Goal: Information Seeking & Learning: Compare options

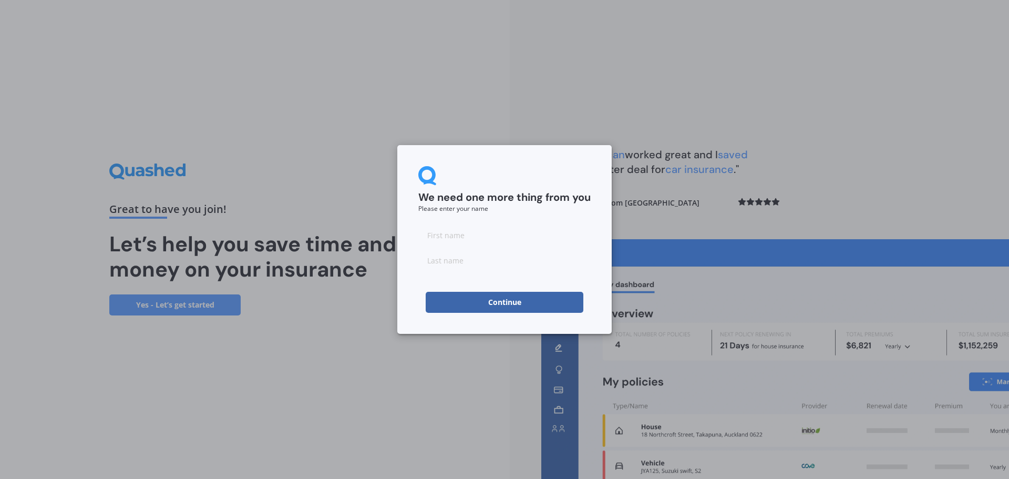
click at [457, 233] on input at bounding box center [504, 234] width 172 height 21
type input "Kassie"
type input "Philps"
click at [502, 295] on button "Continue" at bounding box center [505, 302] width 158 height 21
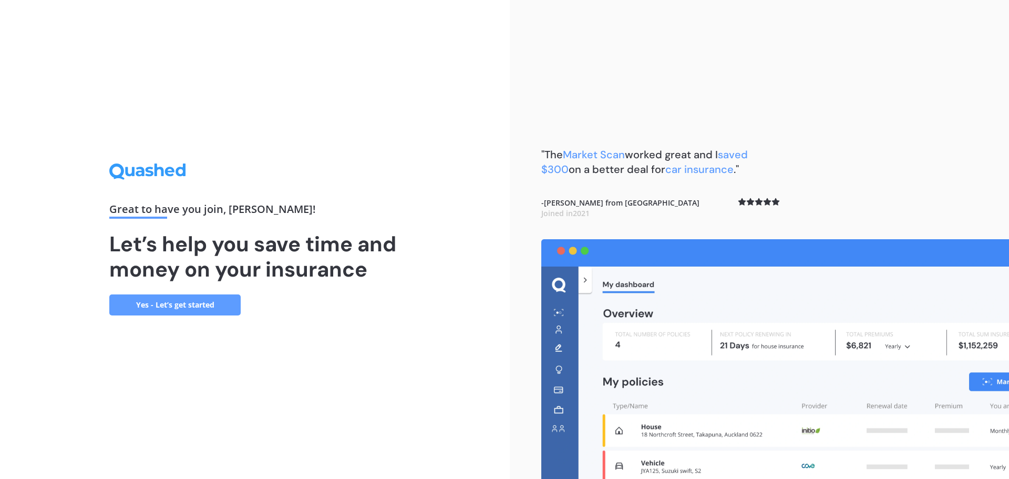
click at [156, 304] on link "Yes - Let’s get started" at bounding box center [174, 304] width 131 height 21
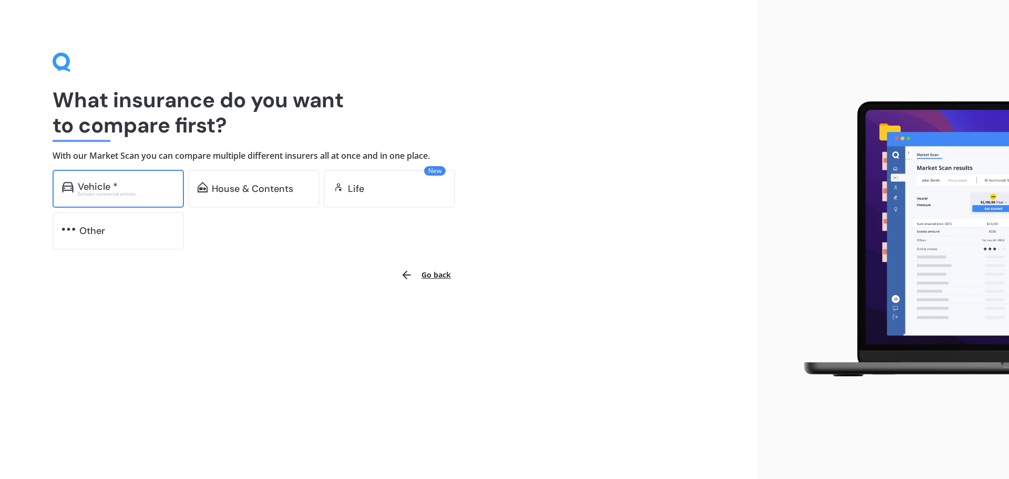
click at [125, 187] on div "Vehicle *" at bounding box center [126, 186] width 97 height 11
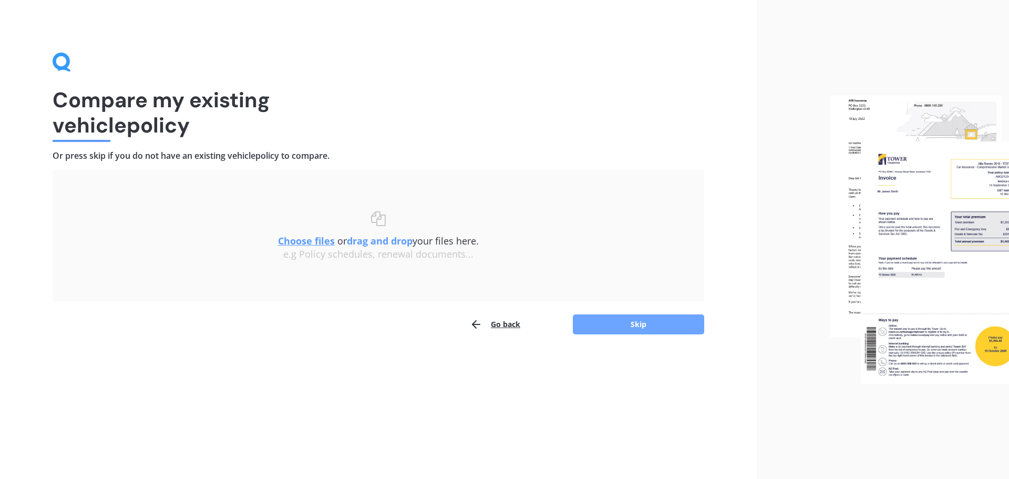
click at [637, 320] on button "Skip" at bounding box center [638, 324] width 131 height 20
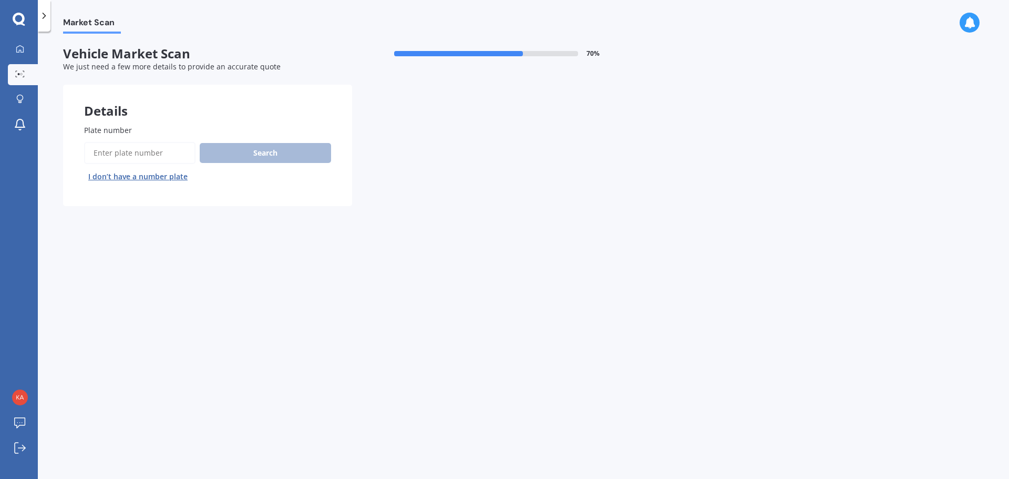
click at [159, 155] on input "Plate number" at bounding box center [139, 153] width 111 height 22
type input "QFH210"
click at [245, 142] on div "Search I don’t have a number plate" at bounding box center [207, 163] width 247 height 43
click at [254, 155] on button "Search" at bounding box center [265, 153] width 131 height 20
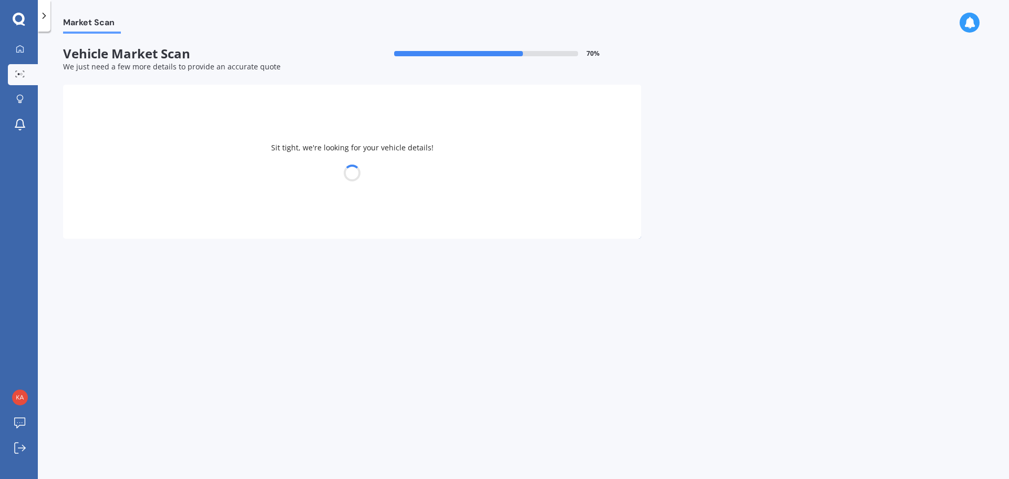
select select "MITSUBISHI"
select select "OUTLANDER"
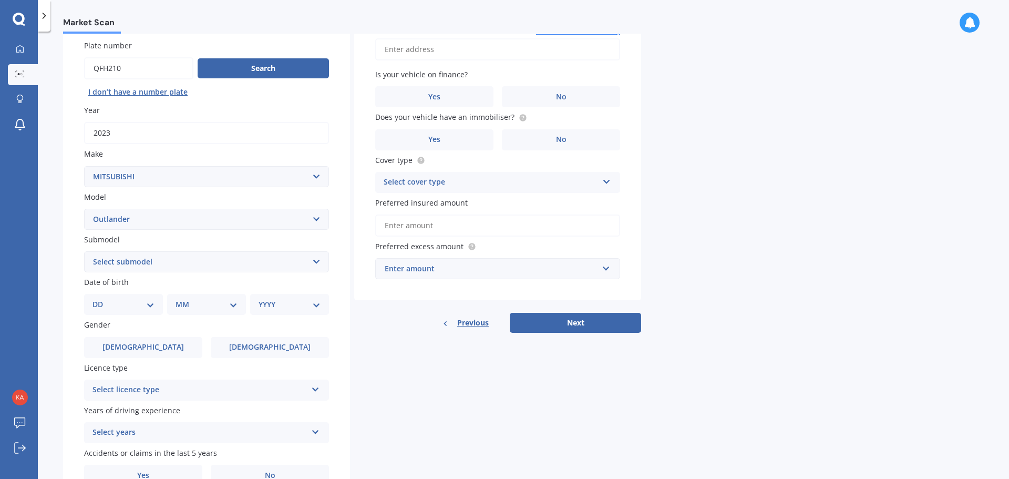
scroll to position [105, 0]
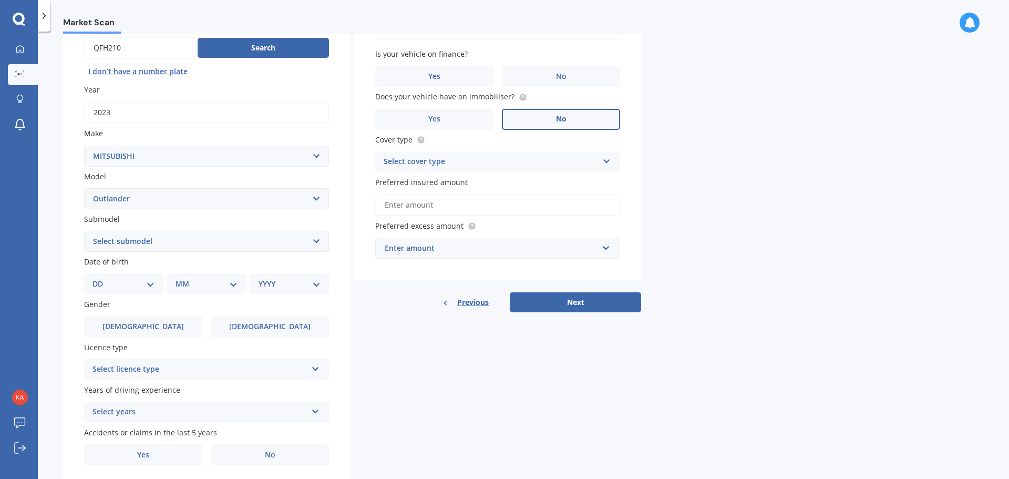
click at [517, 120] on label "No" at bounding box center [561, 119] width 118 height 21
click at [0, 0] on input "No" at bounding box center [0, 0] width 0 height 0
click at [545, 80] on label "No" at bounding box center [561, 76] width 118 height 21
click at [0, 0] on input "No" at bounding box center [0, 0] width 0 height 0
click at [461, 162] on div "Select cover type" at bounding box center [491, 162] width 214 height 13
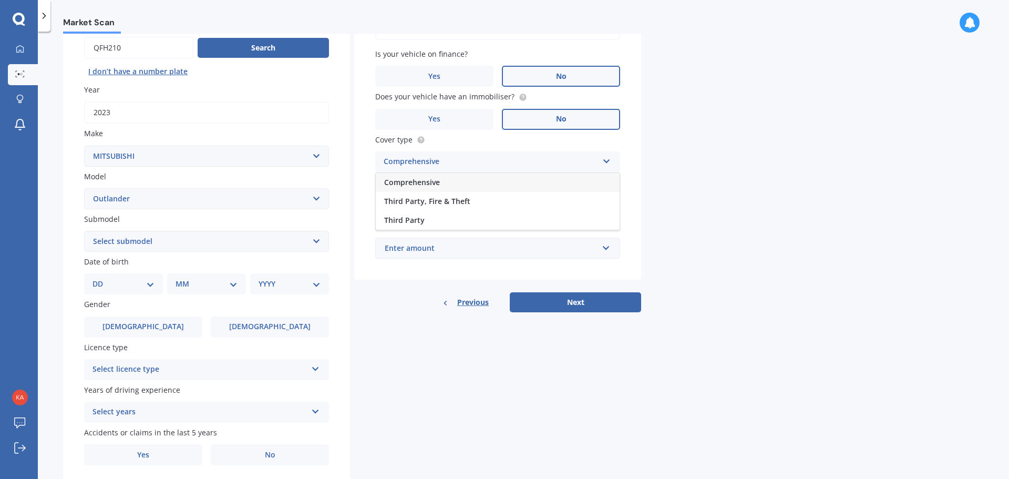
click at [415, 183] on span "Comprehensive" at bounding box center [412, 182] width 56 height 10
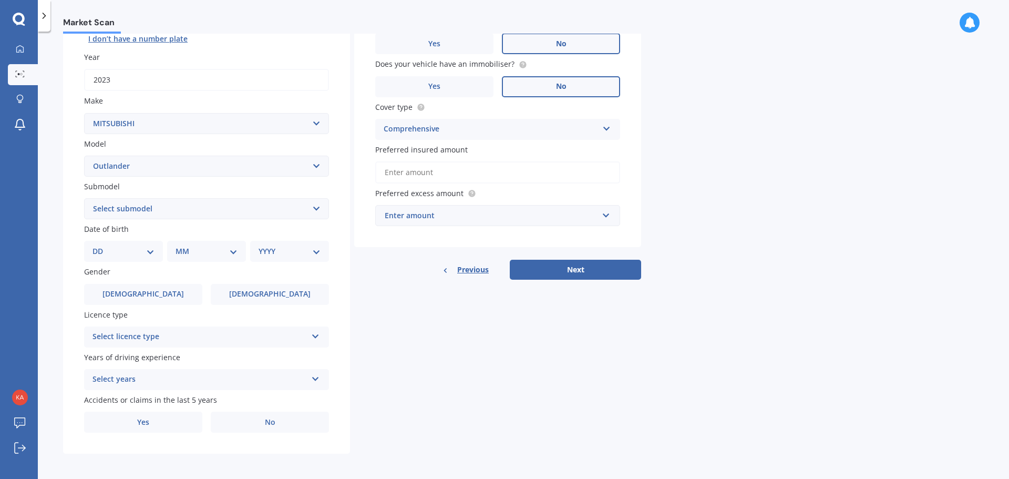
scroll to position [140, 0]
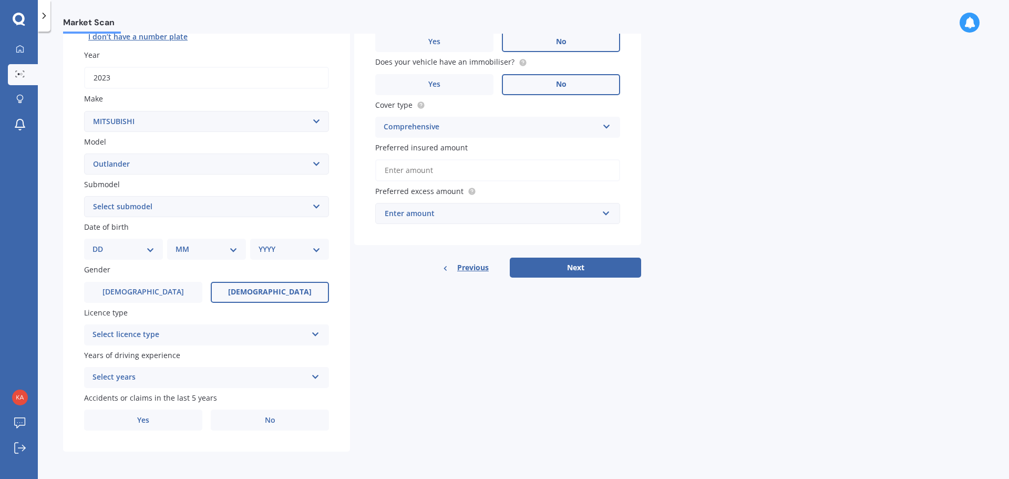
click at [244, 293] on label "Female" at bounding box center [270, 292] width 118 height 21
click at [0, 0] on input "Female" at bounding box center [0, 0] width 0 height 0
click at [132, 255] on div "DD 01 02 03 04 05 06 07 08 09 10 11 12 13 14 15 16 17 18 19 20 21 22 23 24 25 2…" at bounding box center [123, 249] width 79 height 21
click at [149, 249] on select "DD 01 02 03 04 05 06 07 08 09 10 11 12 13 14 15 16 17 18 19 20 21 22 23 24 25 2…" at bounding box center [124, 249] width 62 height 12
select select "07"
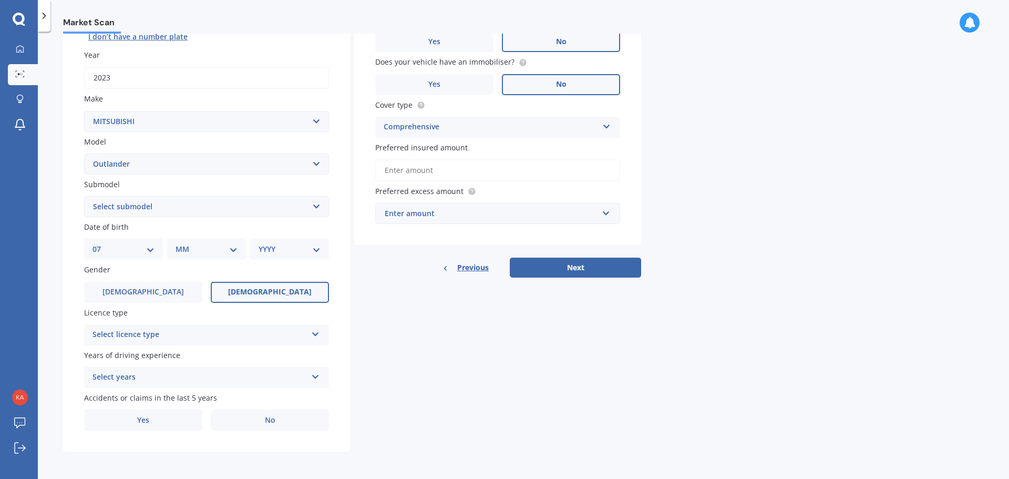
click at [101, 243] on select "DD 01 02 03 04 05 06 07 08 09 10 11 12 13 14 15 16 17 18 19 20 21 22 23 24 25 2…" at bounding box center [124, 249] width 62 height 12
click at [224, 247] on select "MM 01 02 03 04 05 06 07 08 09 10 11 12" at bounding box center [209, 249] width 58 height 12
select select "03"
click at [180, 243] on select "MM 01 02 03 04 05 06 07 08 09 10 11 12" at bounding box center [209, 249] width 58 height 12
click at [313, 253] on select "YYYY 2025 2024 2023 2022 2021 2020 2019 2018 2017 2016 2015 2014 2013 2012 2011…" at bounding box center [288, 249] width 58 height 12
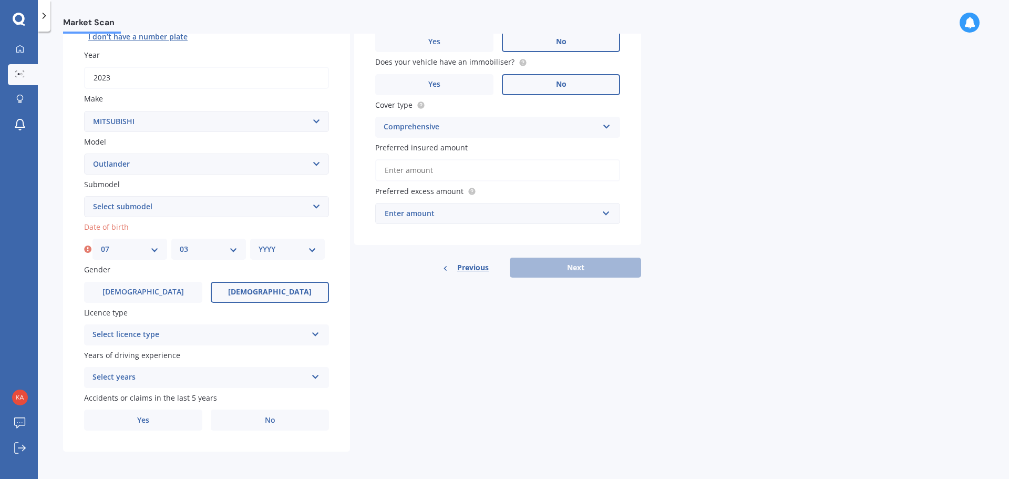
select select "1983"
click at [259, 243] on select "YYYY 2025 2024 2023 2022 2021 2020 2019 2018 2017 2016 2015 2014 2013 2012 2011…" at bounding box center [288, 249] width 58 height 12
click at [184, 337] on div "Select licence type" at bounding box center [200, 335] width 214 height 13
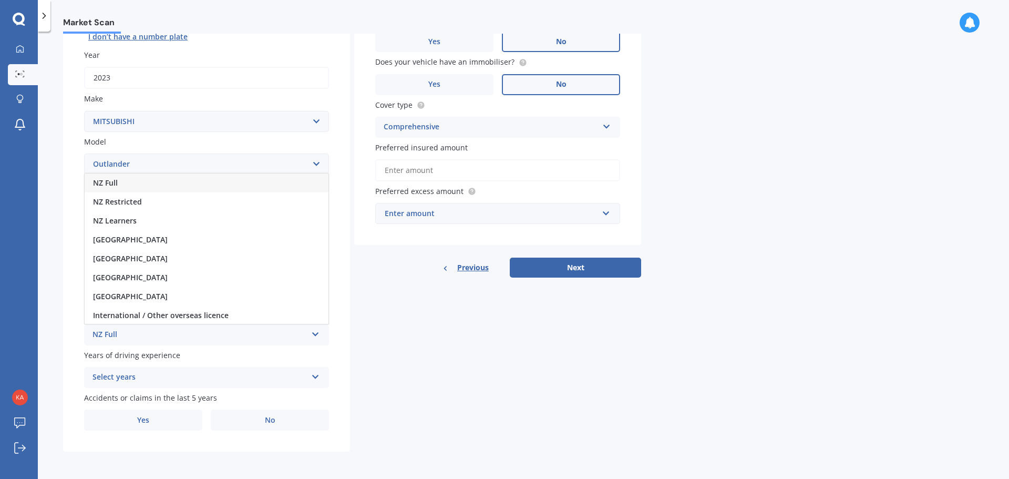
click at [113, 183] on span "NZ Full" at bounding box center [105, 183] width 25 height 10
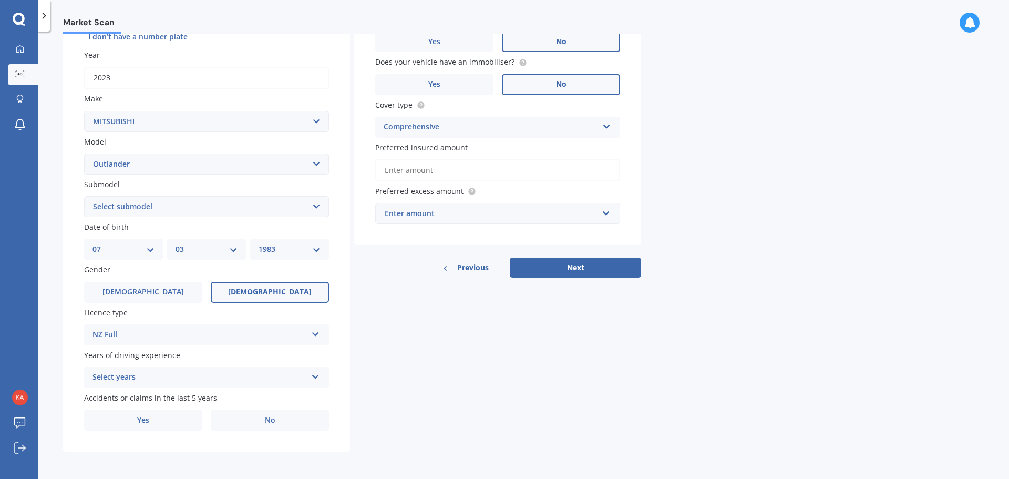
click at [233, 376] on div "Select years" at bounding box center [200, 377] width 214 height 13
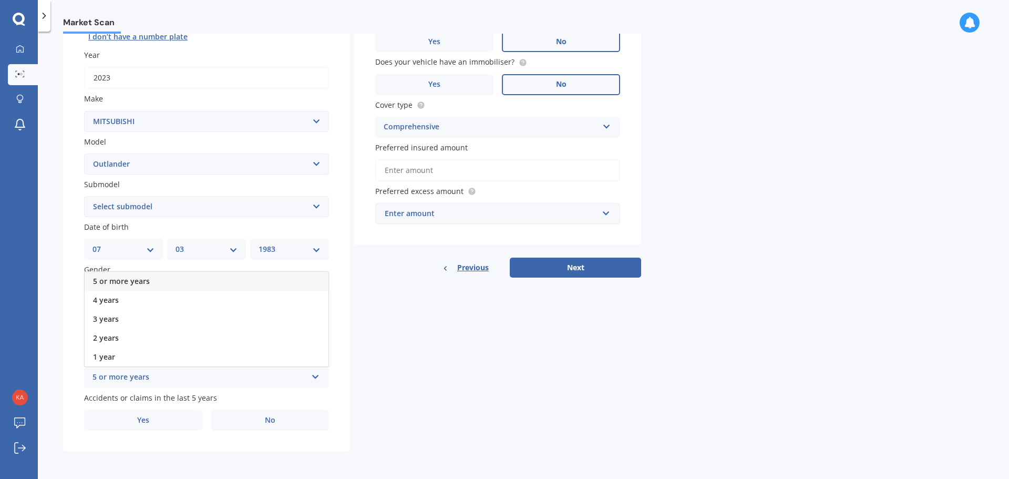
click at [130, 279] on span "5 or more years" at bounding box center [121, 281] width 57 height 10
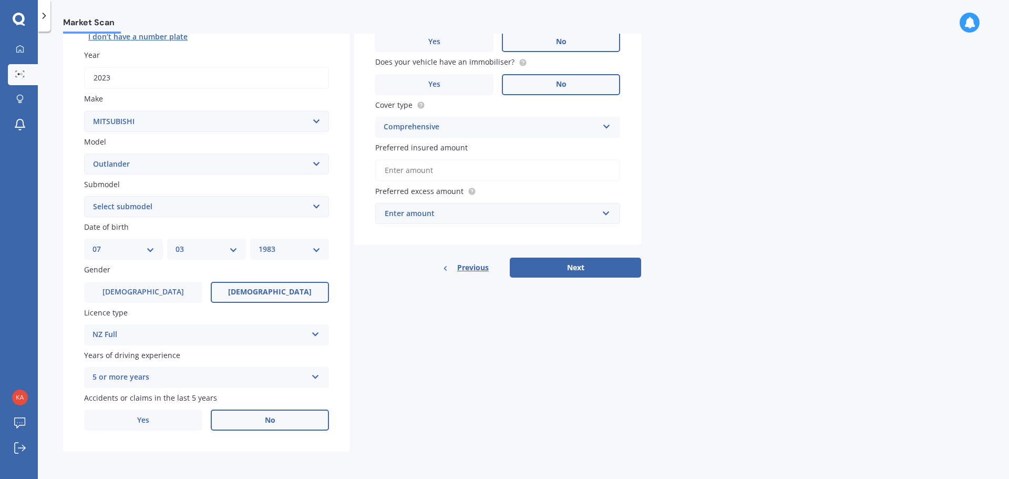
click at [240, 424] on label "No" at bounding box center [270, 419] width 118 height 21
click at [0, 0] on input "No" at bounding box center [0, 0] width 0 height 0
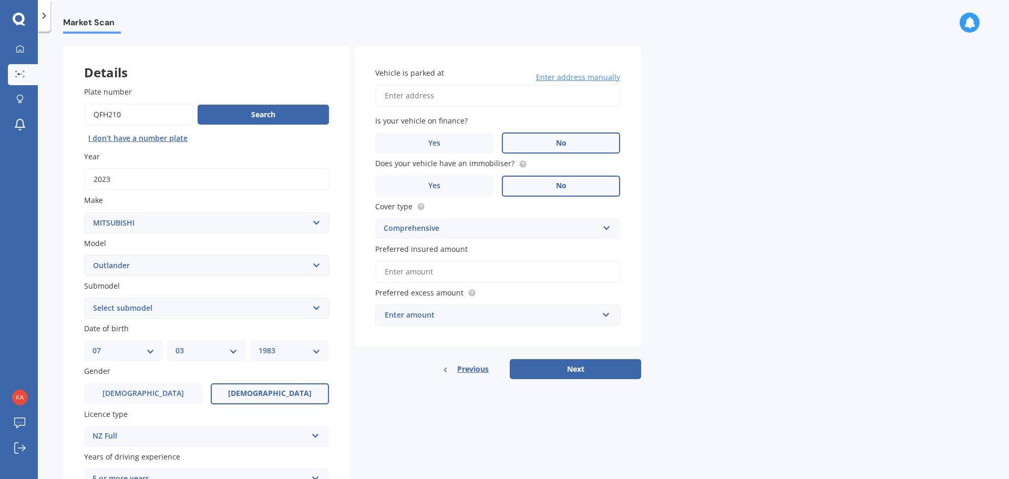
scroll to position [0, 0]
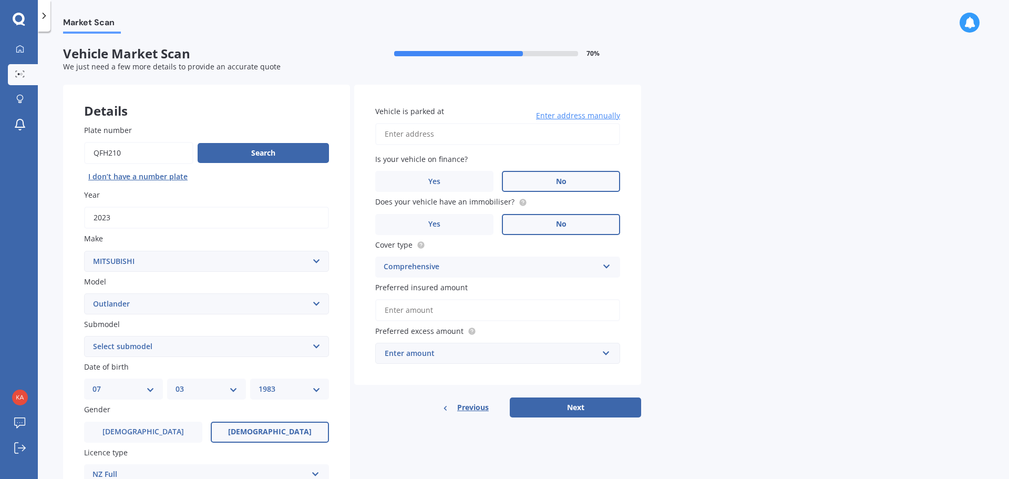
click at [452, 312] on input "Preferred insured amount" at bounding box center [497, 310] width 245 height 22
click at [585, 407] on button "Next" at bounding box center [575, 407] width 131 height 20
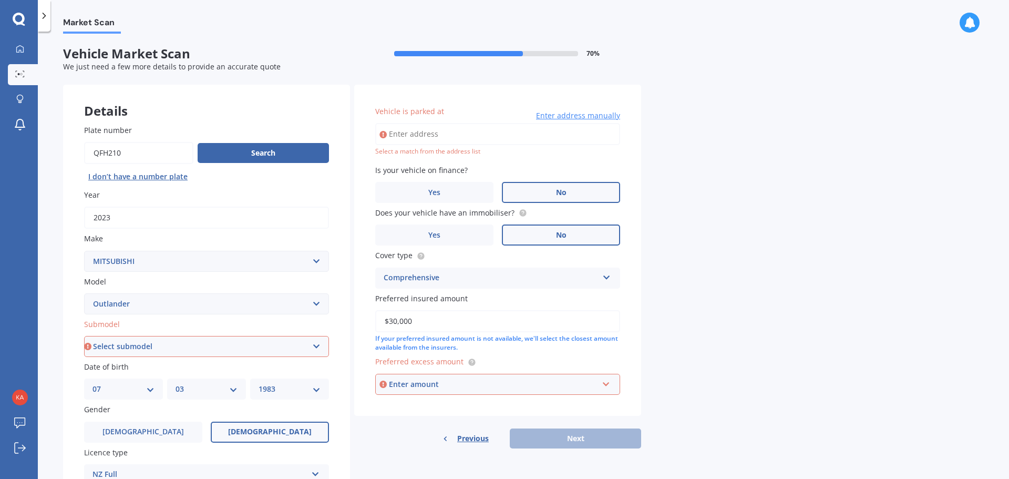
type input "$30,000"
click at [448, 386] on div "Enter amount" at bounding box center [493, 384] width 209 height 12
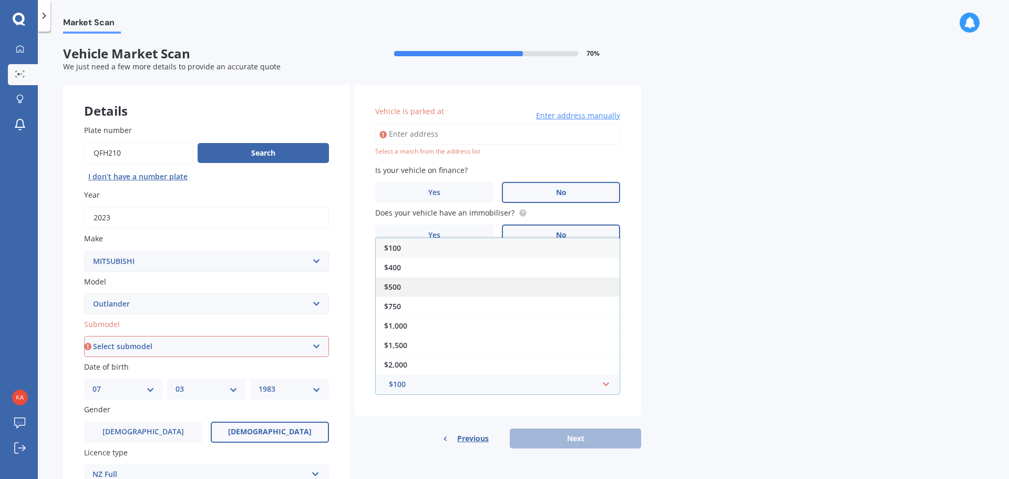
click at [414, 285] on div "$500" at bounding box center [498, 286] width 244 height 19
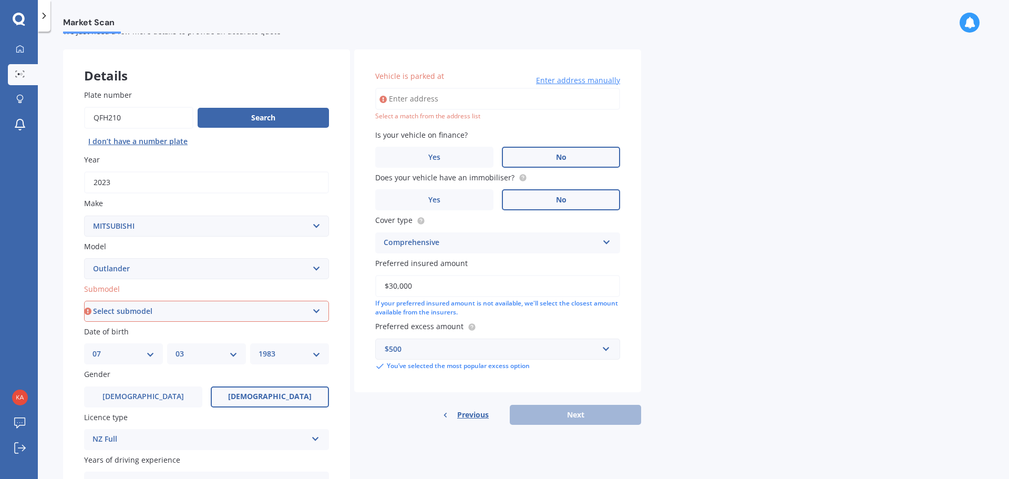
scroll to position [39, 0]
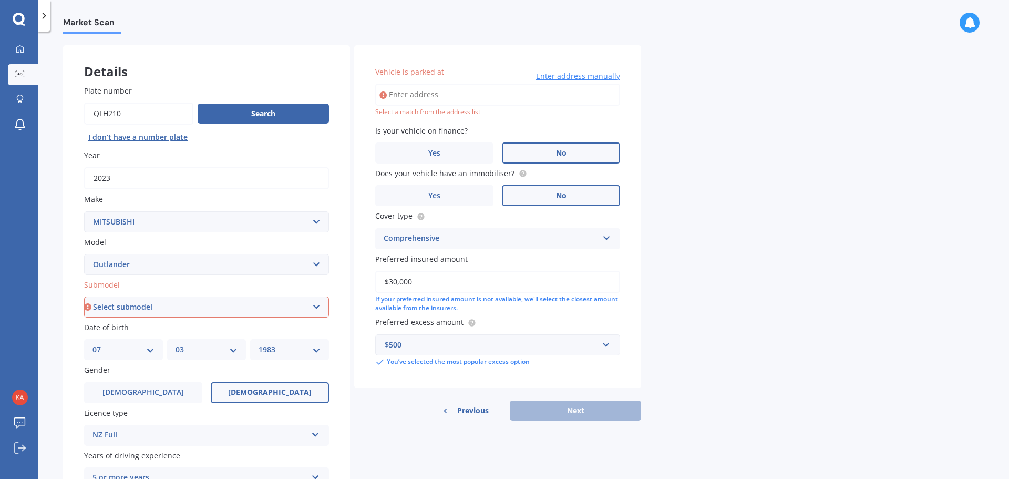
click at [223, 303] on select "Select submodel (All other) 2.4 Litre Station Wagon 3.0 Litre AWD 3.0 VRX Auto …" at bounding box center [206, 306] width 245 height 21
select select "LS 2.4P/CVT"
click at [84, 296] on select "Select submodel (All other) 2.4 Litre Station Wagon 3.0 Litre AWD 3.0 VRX Auto …" at bounding box center [206, 306] width 245 height 21
click at [421, 99] on input "Vehicle is parked at" at bounding box center [497, 95] width 245 height 22
type input "107 Papanui Road, Whangamatā 3620"
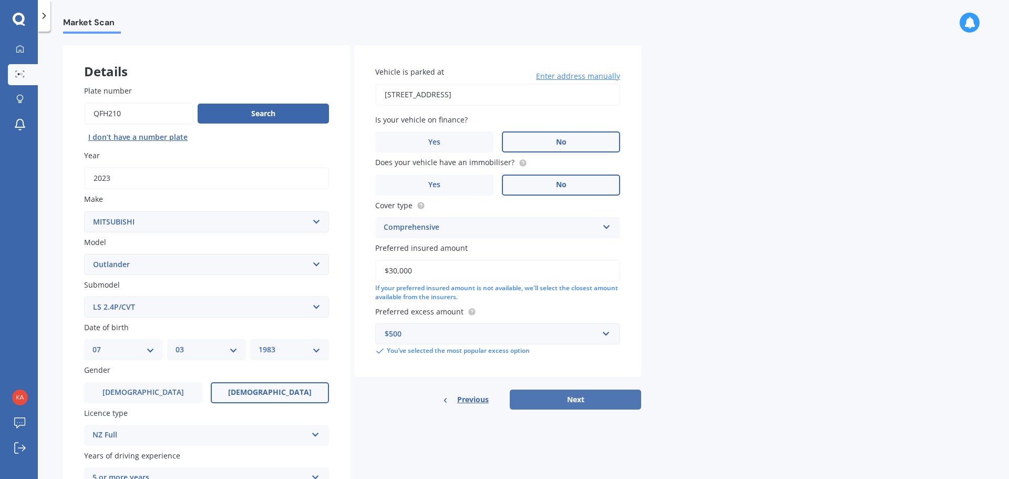
click at [566, 397] on button "Next" at bounding box center [575, 399] width 131 height 20
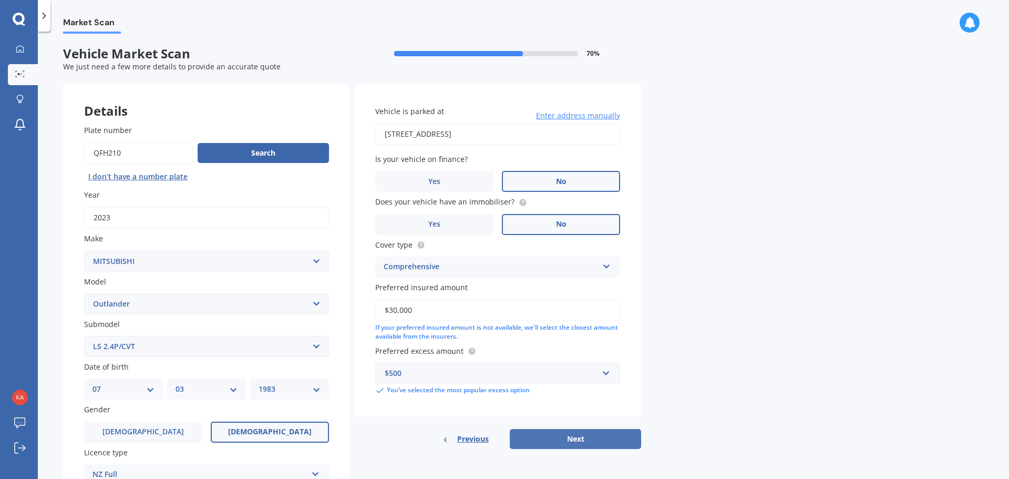
select select "07"
select select "03"
select select "1983"
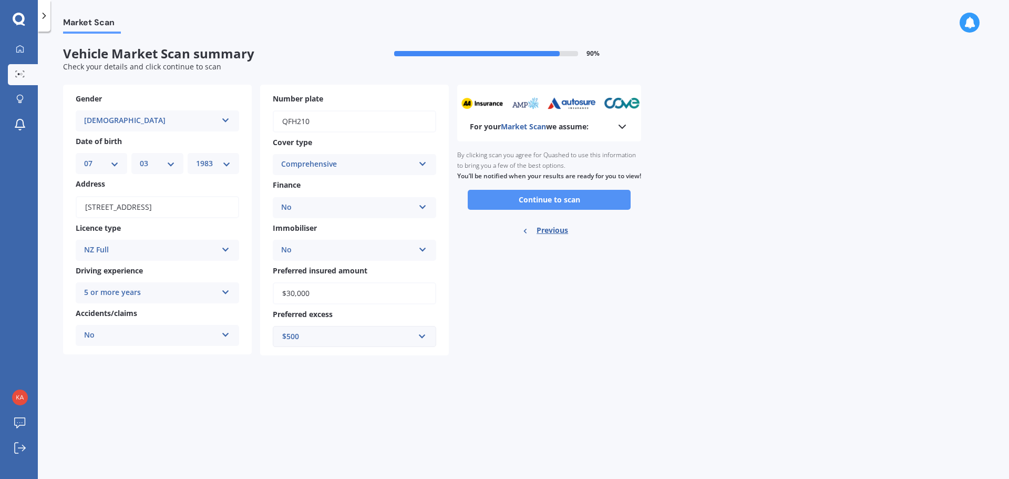
click at [527, 208] on button "Continue to scan" at bounding box center [549, 200] width 163 height 20
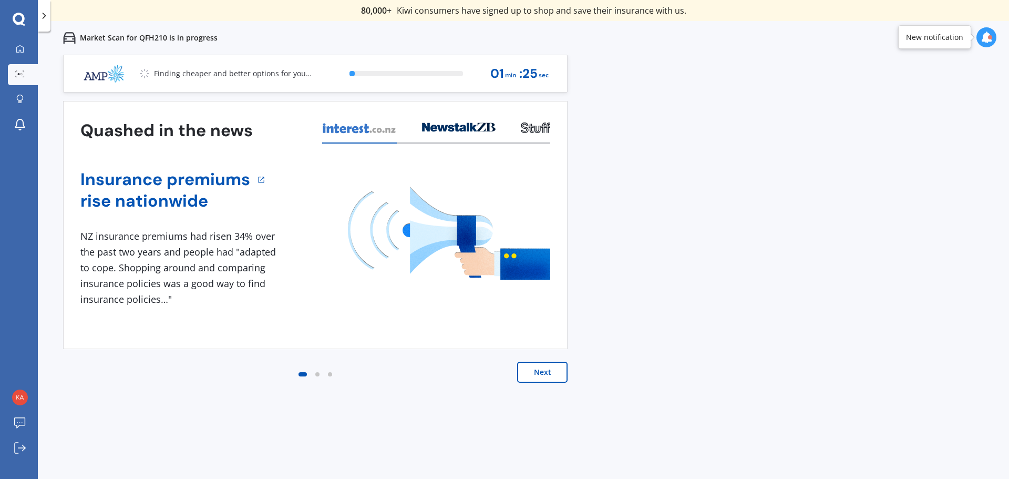
click at [559, 372] on button "Next" at bounding box center [542, 372] width 50 height 21
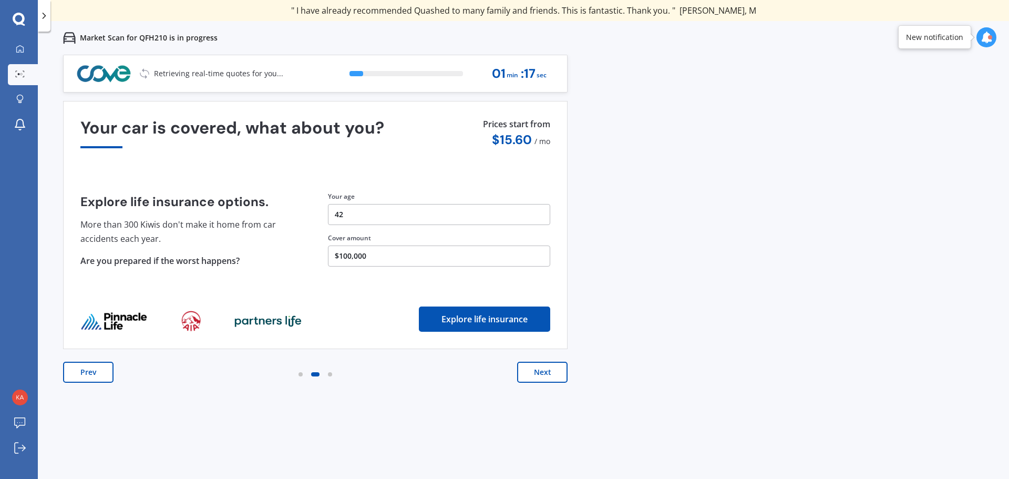
click at [559, 375] on button "Next" at bounding box center [542, 372] width 50 height 21
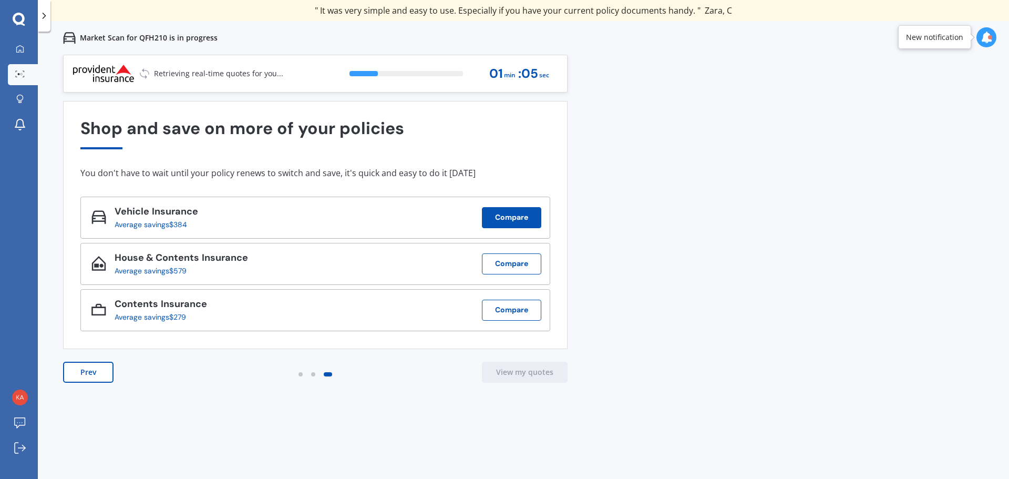
click at [497, 220] on button "Compare" at bounding box center [511, 217] width 59 height 21
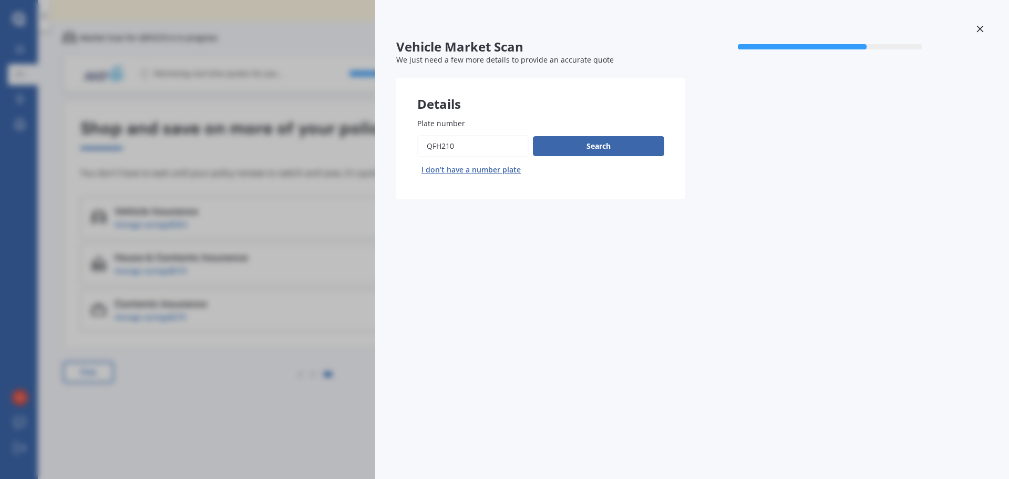
click at [983, 27] on icon at bounding box center [980, 28] width 7 height 7
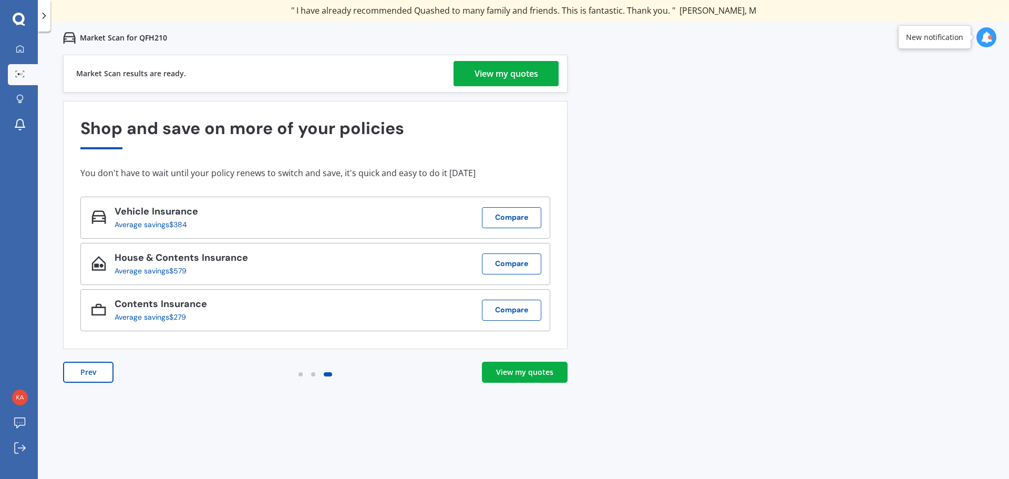
click at [527, 371] on div "View my quotes" at bounding box center [524, 372] width 57 height 11
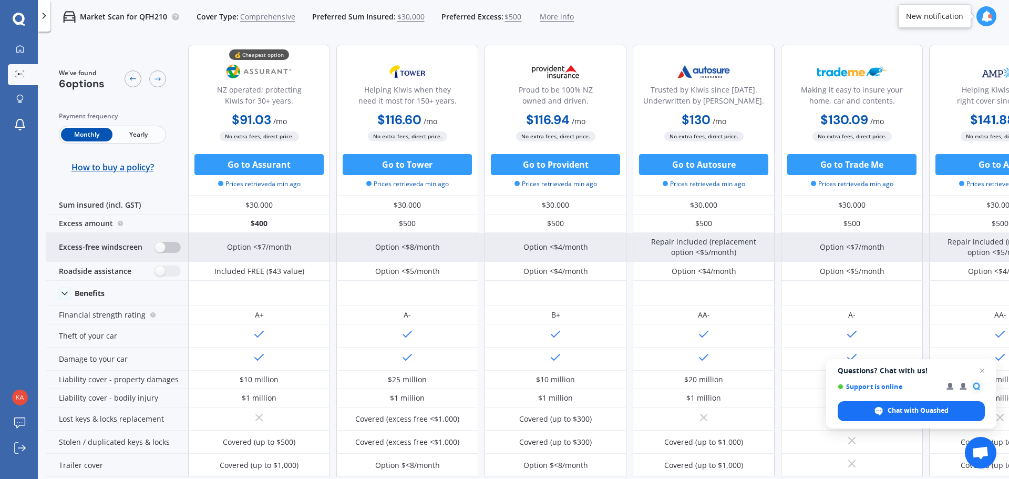
click at [166, 247] on label at bounding box center [168, 247] width 26 height 11
radio input "true"
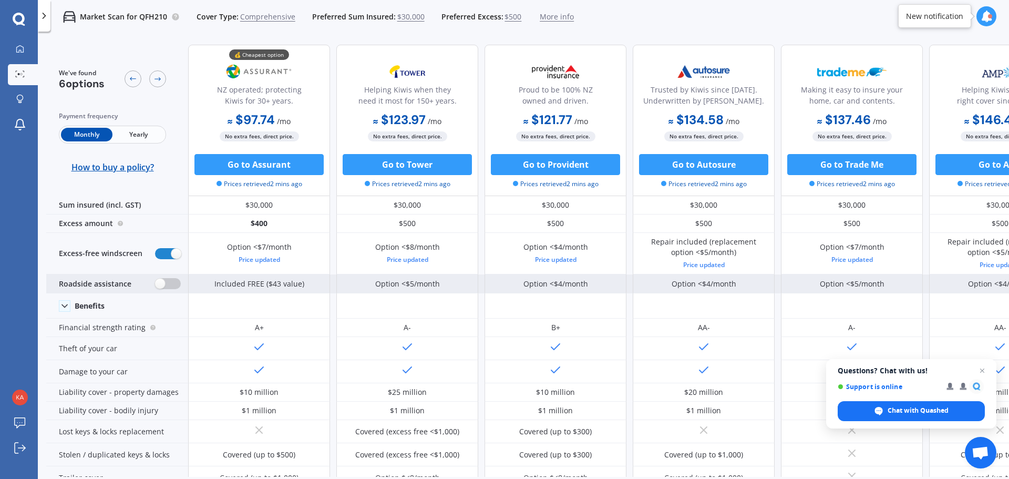
click at [163, 284] on label at bounding box center [168, 283] width 26 height 11
radio input "true"
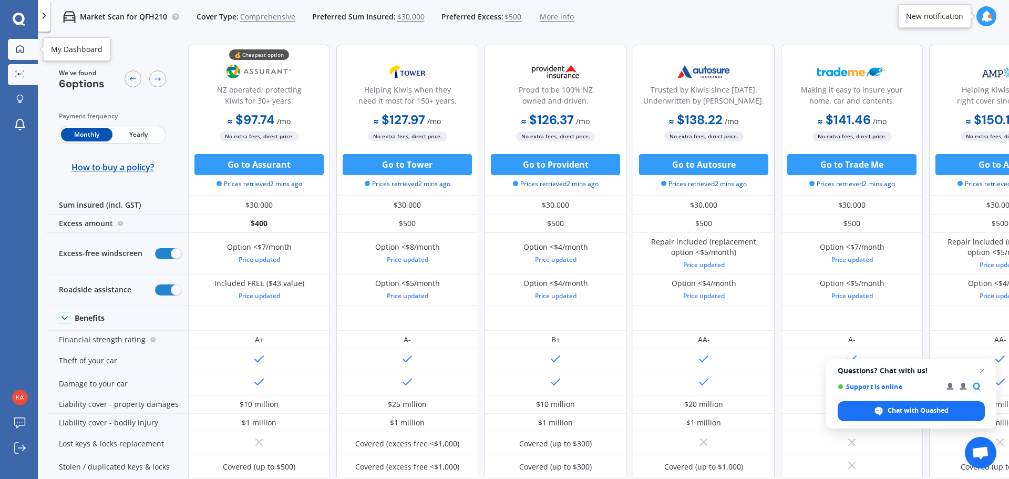
click at [20, 50] on icon at bounding box center [19, 48] width 7 height 7
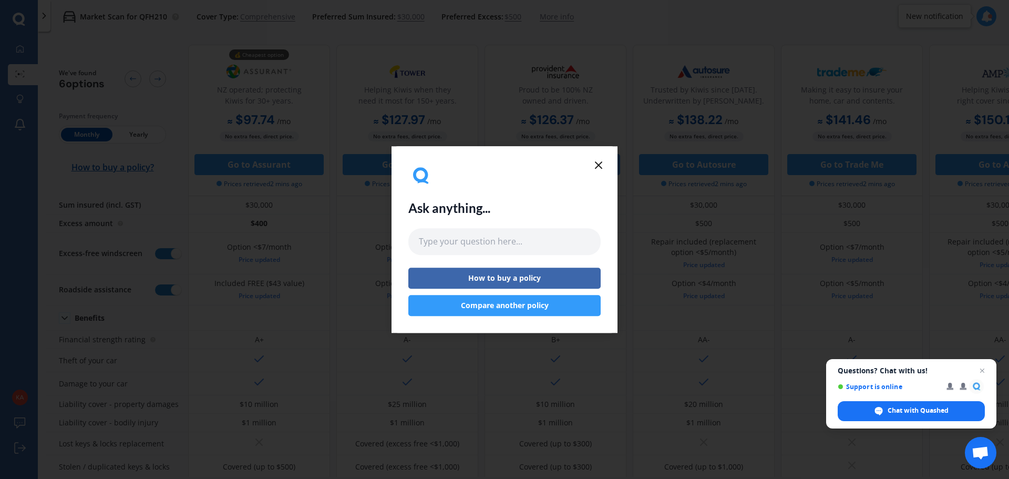
click at [600, 165] on icon at bounding box center [598, 165] width 13 height 13
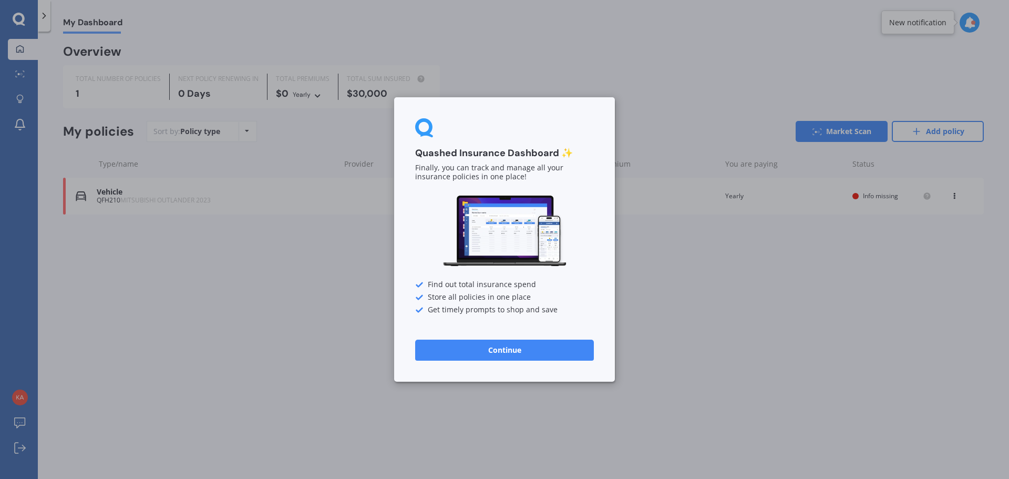
click at [530, 352] on button "Continue" at bounding box center [504, 350] width 179 height 21
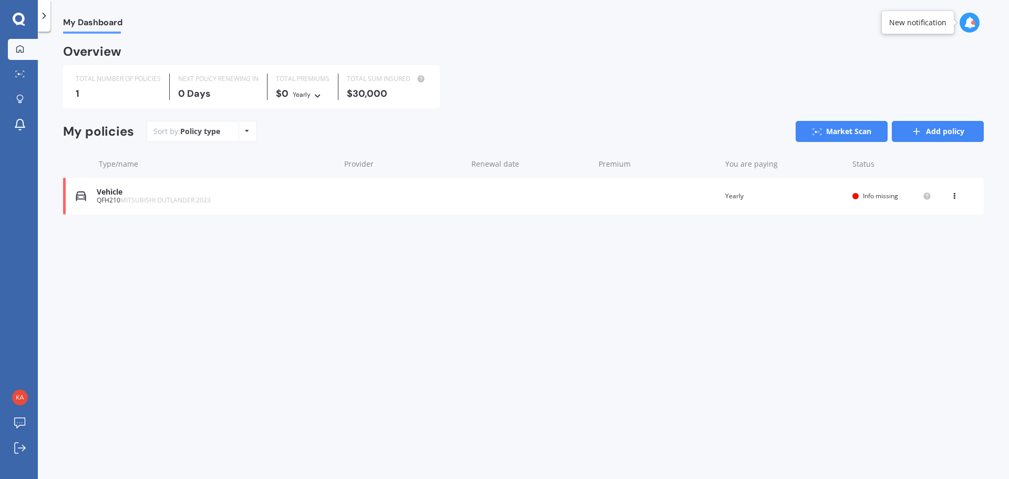
click at [917, 126] on icon at bounding box center [916, 131] width 11 height 11
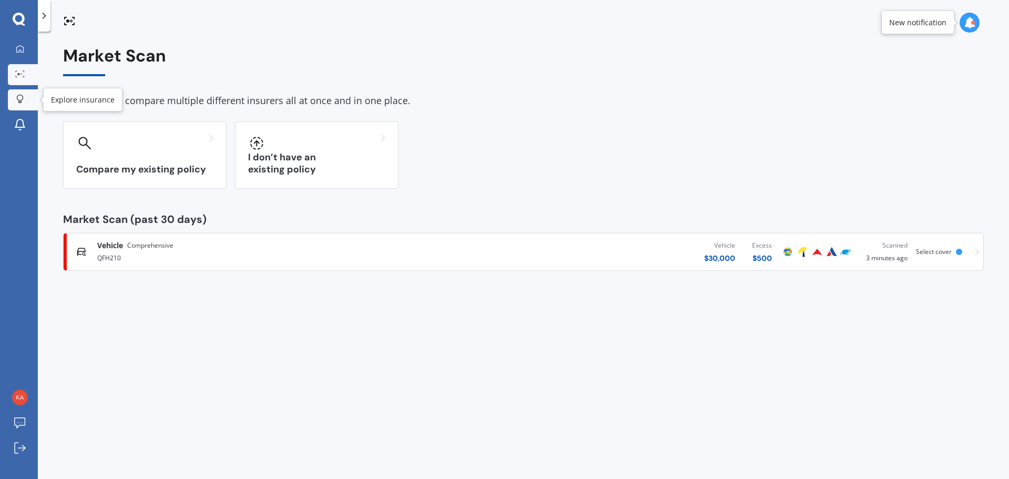
click at [18, 97] on icon at bounding box center [19, 99] width 7 height 9
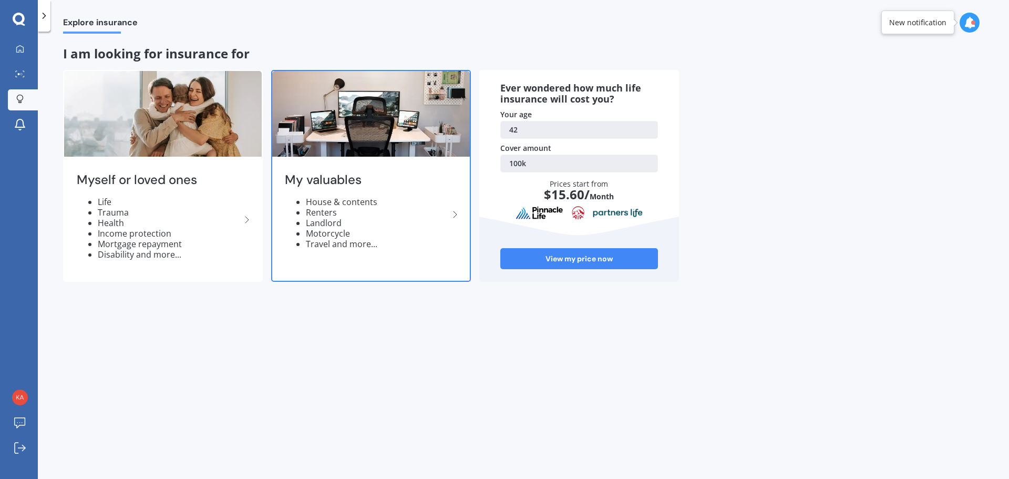
click at [327, 179] on h2 "My valuables" at bounding box center [367, 180] width 164 height 16
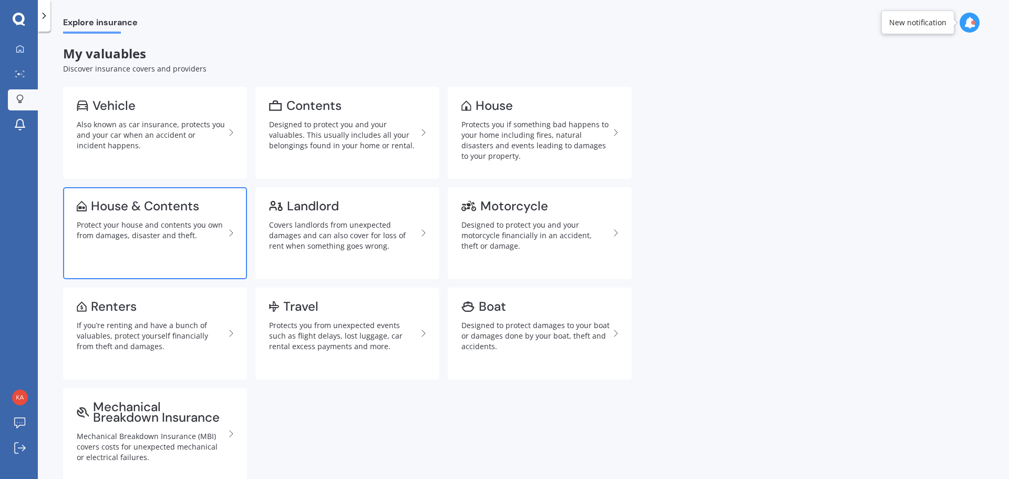
click at [188, 226] on div "Protect your house and contents you own from damages, disaster and theft." at bounding box center [151, 230] width 148 height 21
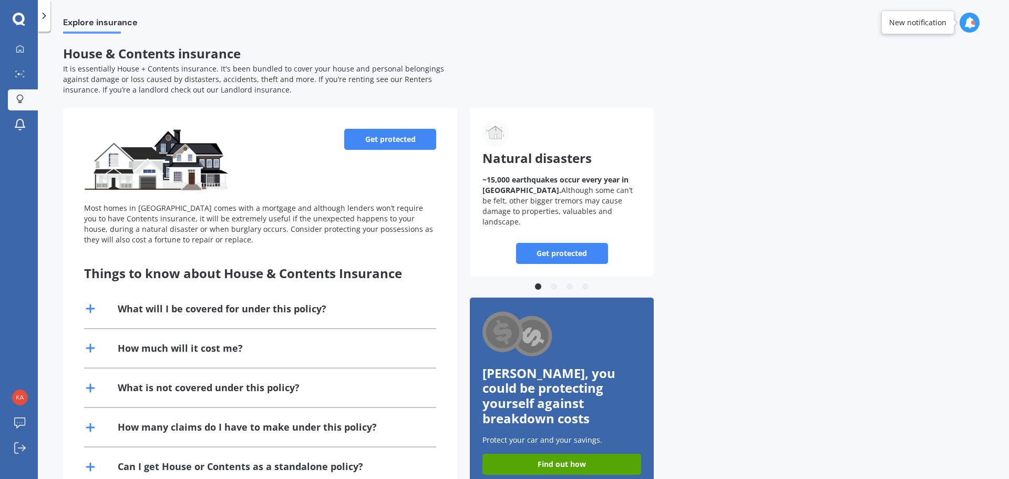
click at [10, 16] on div at bounding box center [19, 20] width 38 height 14
click at [20, 20] on icon at bounding box center [19, 20] width 13 height 14
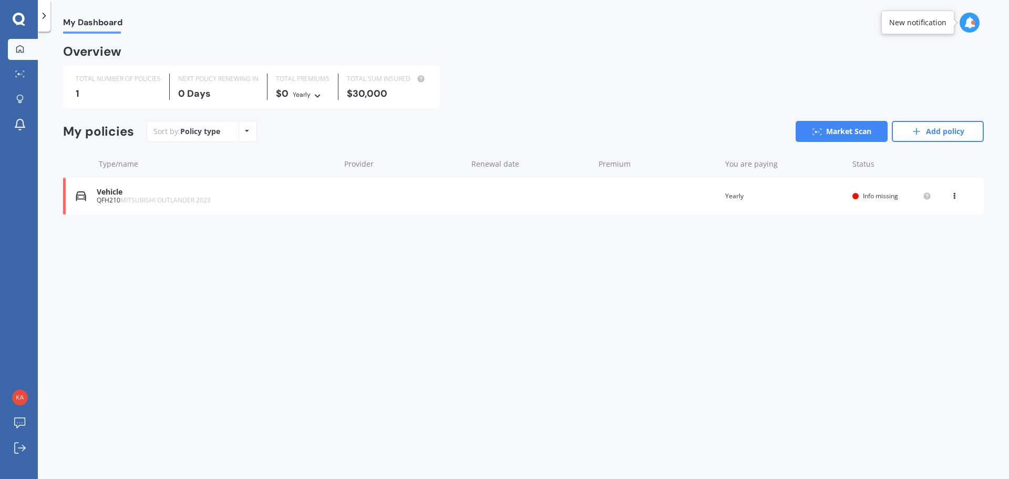
click at [243, 135] on div "Policy type Alphabetical Date added Renewing next" at bounding box center [247, 131] width 16 height 19
click at [959, 27] on div "New notification" at bounding box center [920, 23] width 78 height 24
click at [971, 20] on icon at bounding box center [970, 23] width 12 height 12
click at [848, 135] on link "Market Scan" at bounding box center [842, 131] width 92 height 21
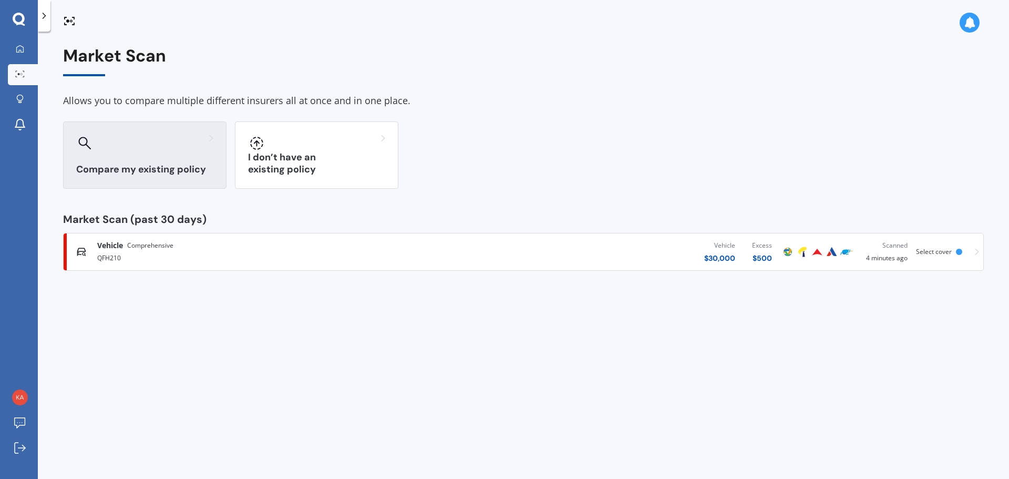
click at [189, 173] on h3 "Compare my existing policy" at bounding box center [144, 169] width 137 height 12
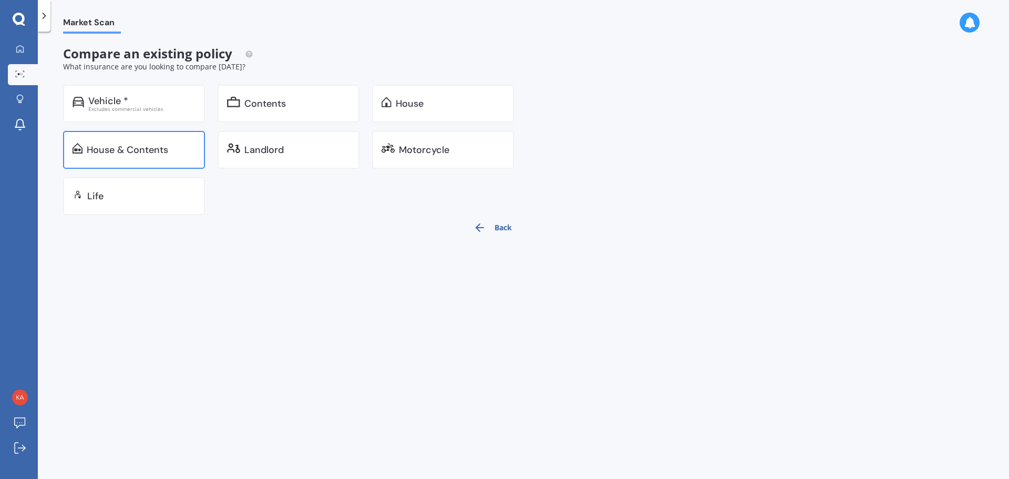
click at [175, 140] on div "House & Contents" at bounding box center [134, 150] width 142 height 38
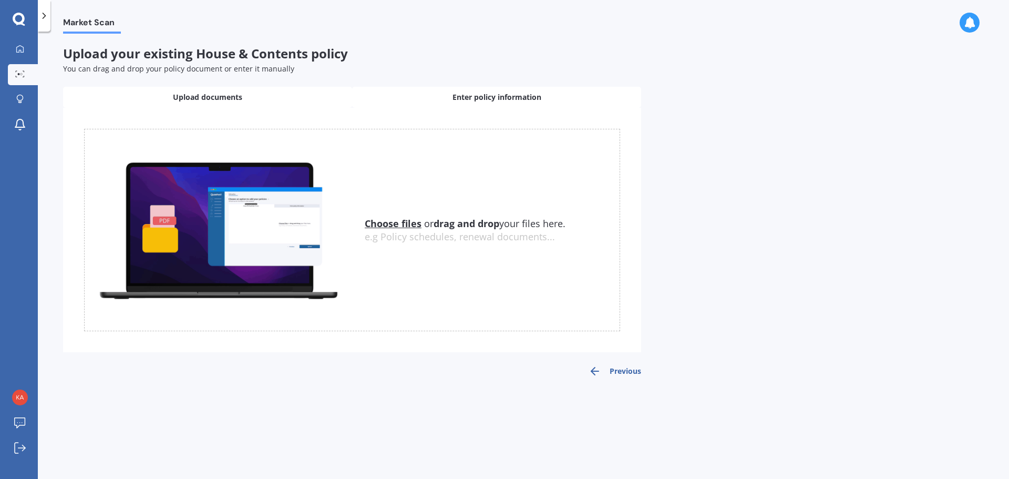
click at [510, 93] on span "Enter policy information" at bounding box center [497, 97] width 89 height 11
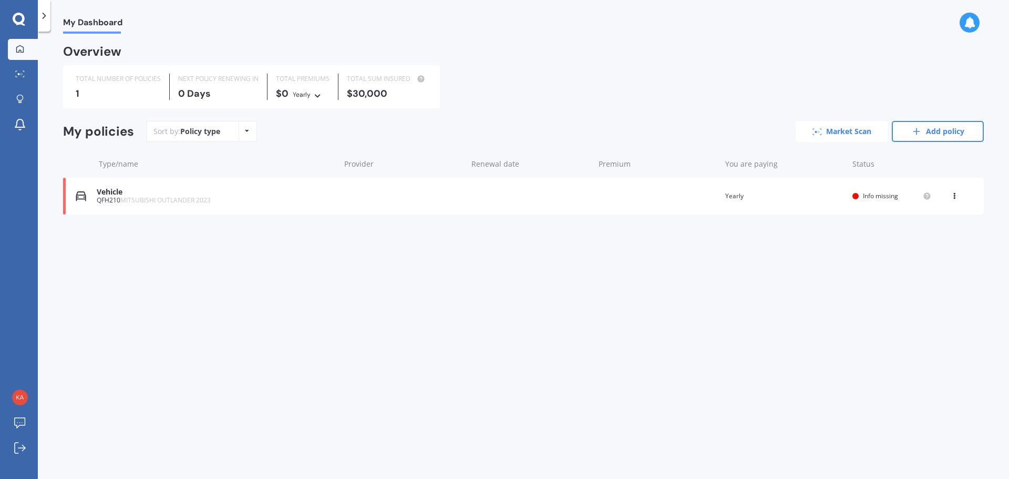
click at [846, 128] on link "Market Scan" at bounding box center [842, 131] width 92 height 21
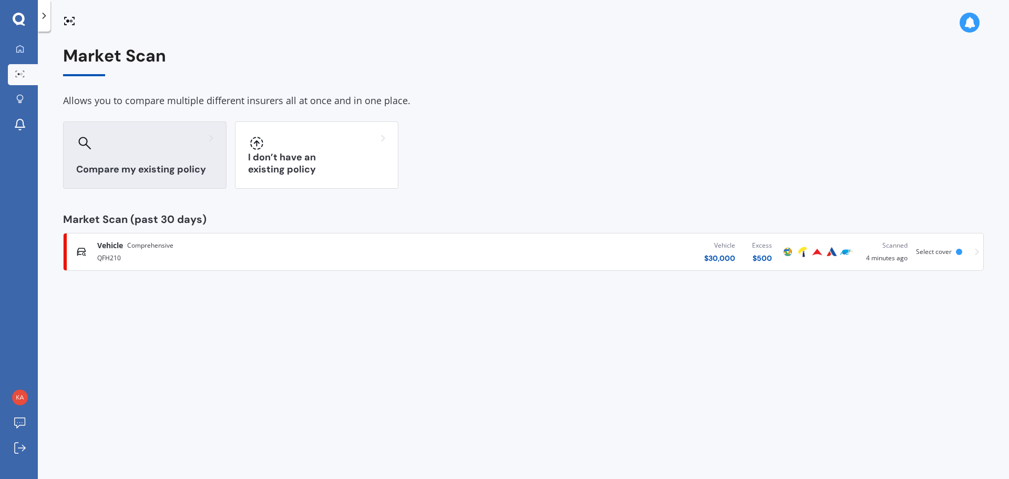
click at [186, 164] on h3 "Compare my existing policy" at bounding box center [144, 169] width 137 height 12
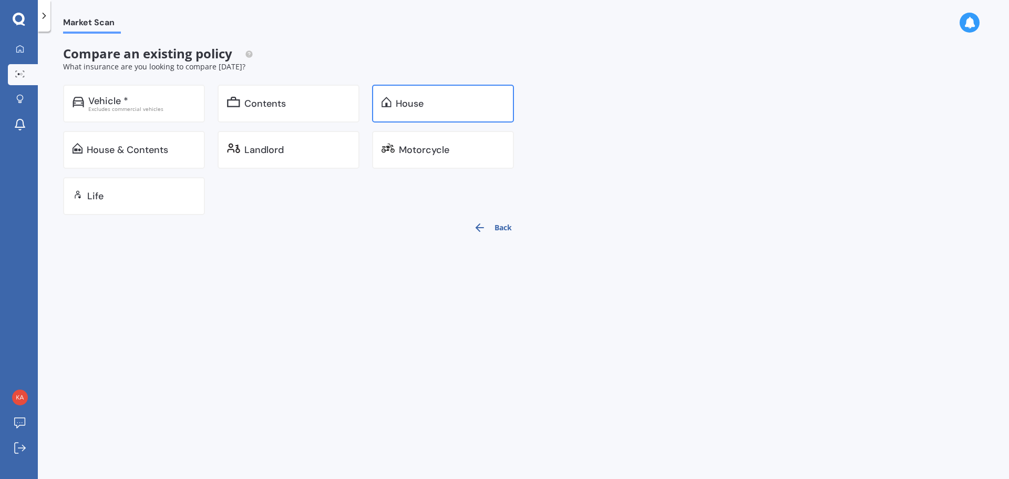
click at [422, 107] on div "House" at bounding box center [410, 103] width 28 height 11
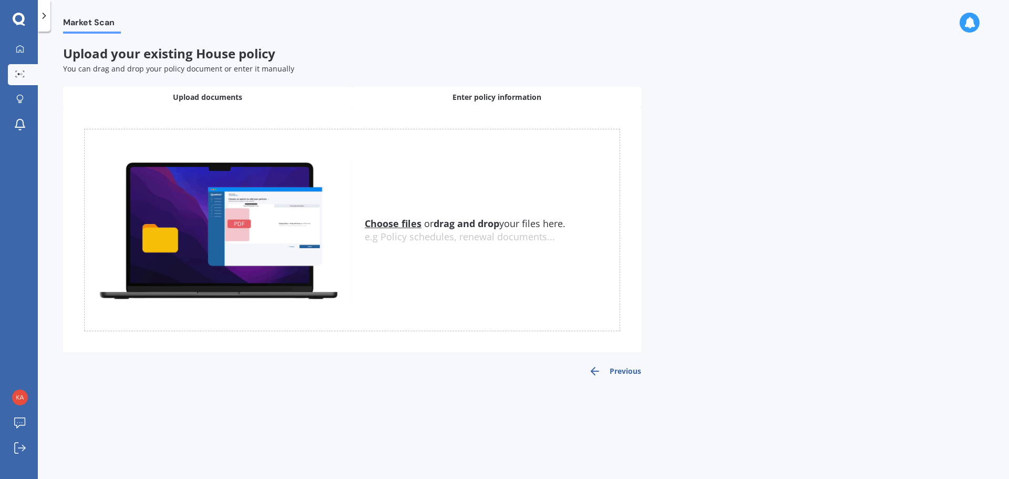
click at [492, 97] on span "Enter policy information" at bounding box center [497, 97] width 89 height 11
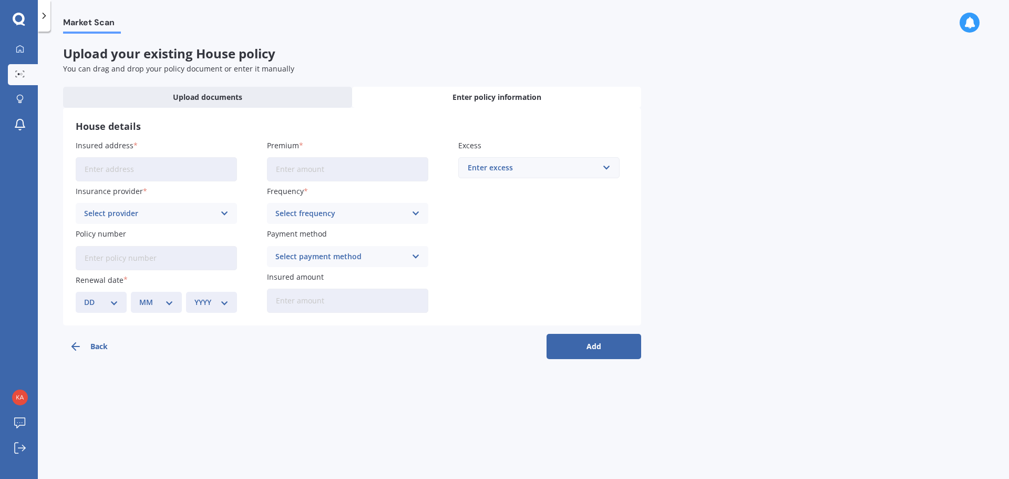
click at [141, 169] on input "Insured address" at bounding box center [156, 169] width 161 height 24
type input "107 Papanui Road, Whangamatā 3620"
click at [175, 207] on div "Select provider AA AMI AMP ANZ ASB Ando BNZ Co-Operative Bank FMG Initio Kiwiba…" at bounding box center [156, 213] width 161 height 21
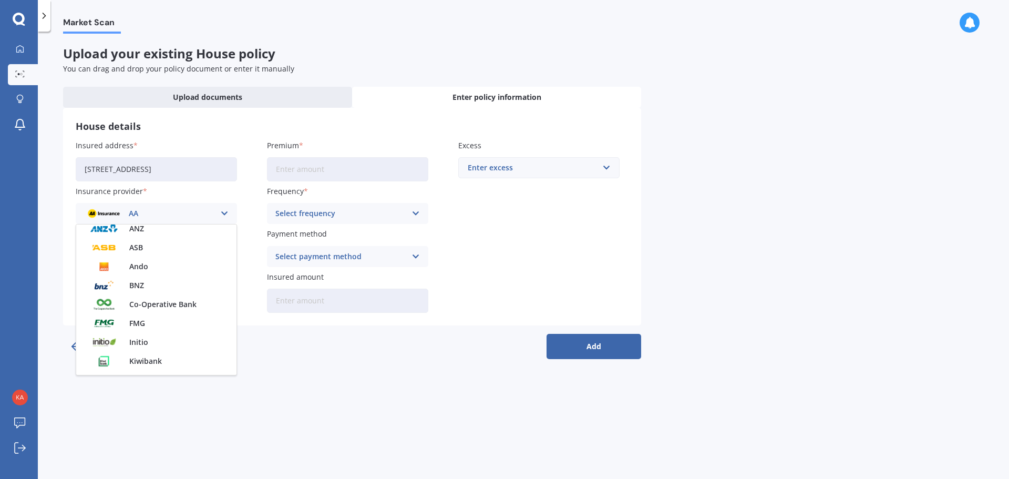
scroll to position [39, 0]
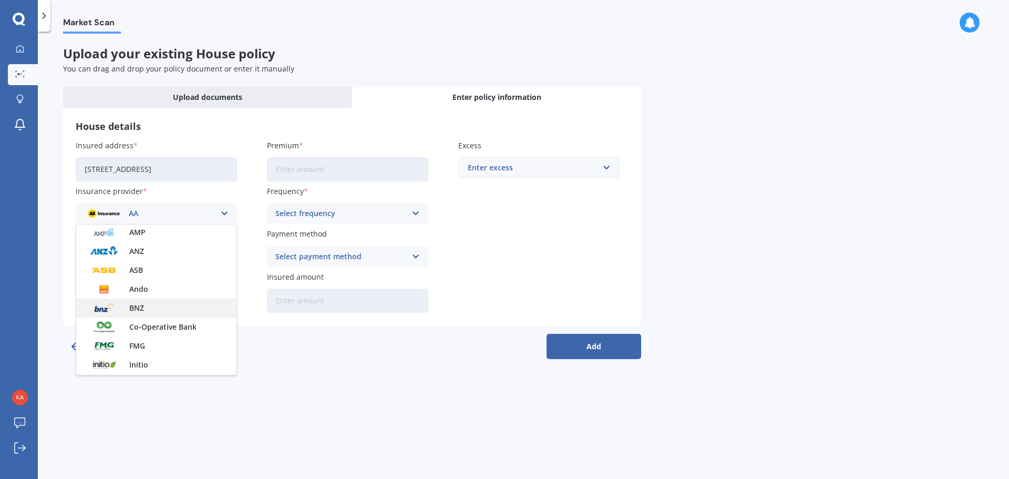
click at [141, 312] on span "BNZ" at bounding box center [136, 307] width 15 height 7
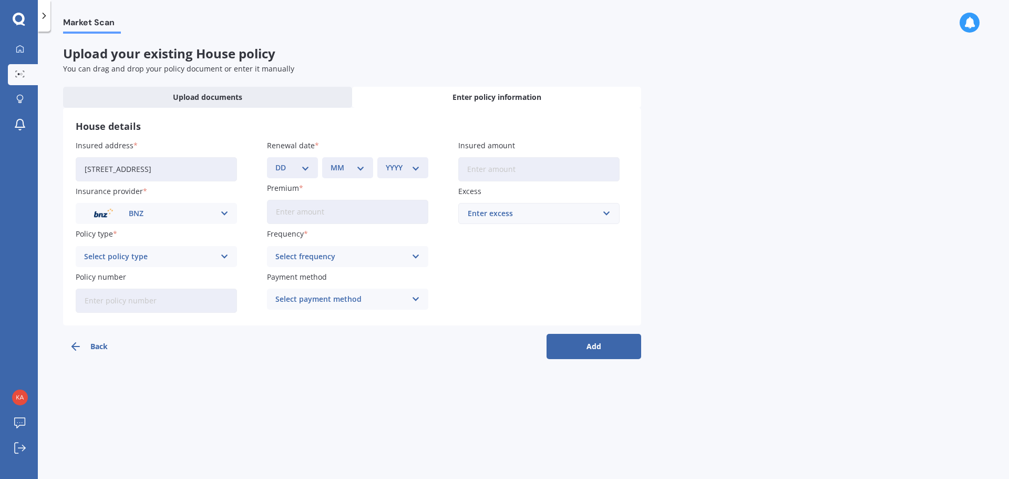
click at [145, 260] on div "Select policy type" at bounding box center [149, 257] width 131 height 12
click at [142, 270] on div "PremierCare Home" at bounding box center [156, 277] width 160 height 19
click at [305, 208] on input "Premium" at bounding box center [347, 212] width 161 height 24
click at [135, 299] on input "Policy number" at bounding box center [156, 301] width 161 height 24
type input "00636378-PCF-1"
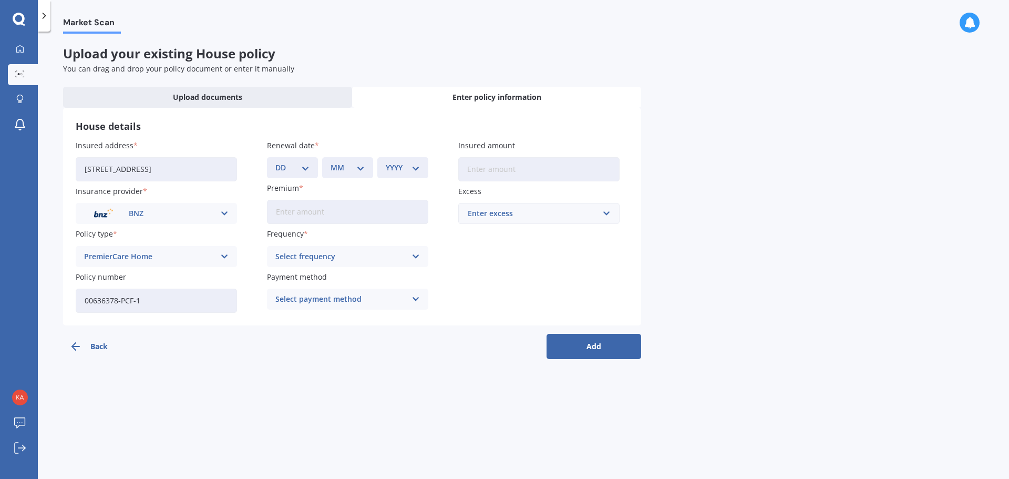
click at [287, 213] on input "Premium" at bounding box center [347, 212] width 161 height 24
type input "$224.51"
click at [302, 334] on span "Monthly" at bounding box center [291, 333] width 30 height 7
click at [291, 165] on select "DD 01 02 03 04 05 06 07 08 09 10 11 12 13 14 15 16 17 18 19 20 21 22 23 24 25 2…" at bounding box center [292, 168] width 34 height 12
select select "11"
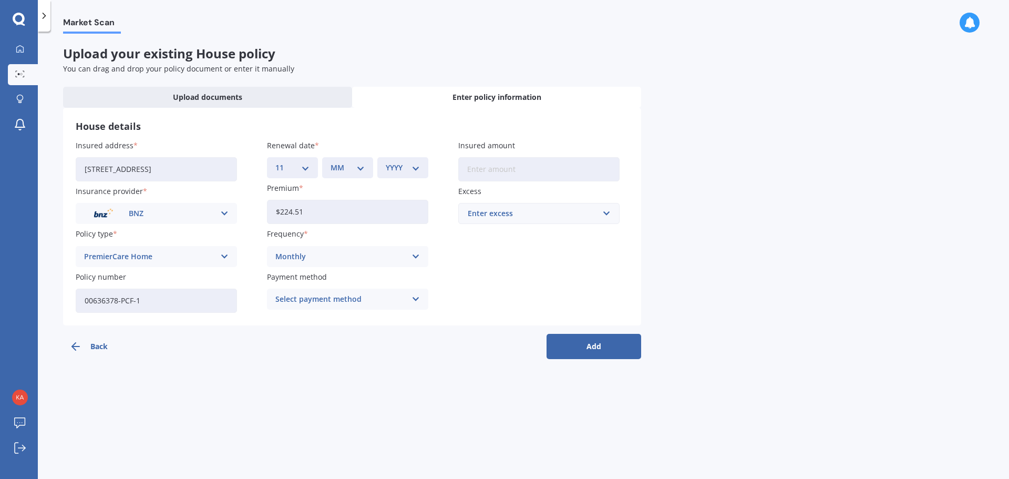
click at [275, 162] on select "DD 01 02 03 04 05 06 07 08 09 10 11 12 13 14 15 16 17 18 19 20 21 22 23 24 25 2…" at bounding box center [292, 168] width 34 height 12
click at [345, 163] on select "MM 01 02 03 04 05 06 07 08 09 10 11 12" at bounding box center [348, 168] width 34 height 12
select select "12"
click at [331, 162] on select "MM 01 02 03 04 05 06 07 08 09 10 11 12" at bounding box center [348, 168] width 34 height 12
click at [390, 165] on select "YYYY 2027 2026 2025 2024 2023 2022 2021 2020 2019 2018 2017 2016 2015 2014 2013…" at bounding box center [403, 168] width 34 height 12
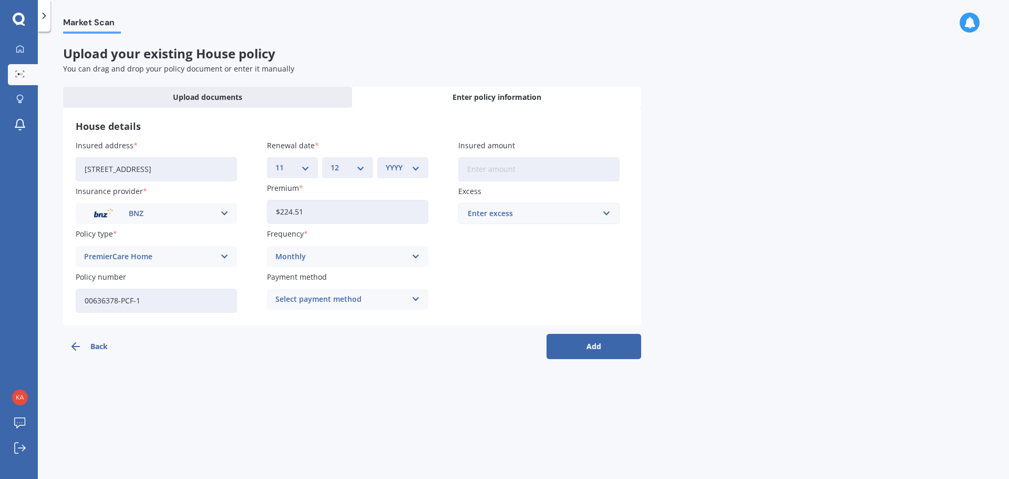
select select "2025"
click at [386, 162] on select "YYYY 2027 2026 2025 2024 2023 2022 2021 2020 2019 2018 2017 2016 2015 2014 2013…" at bounding box center [403, 168] width 34 height 12
click at [480, 170] on input "Insured amount" at bounding box center [538, 169] width 161 height 24
type input "$664,599"
click at [513, 215] on div "Enter excess" at bounding box center [533, 214] width 130 height 12
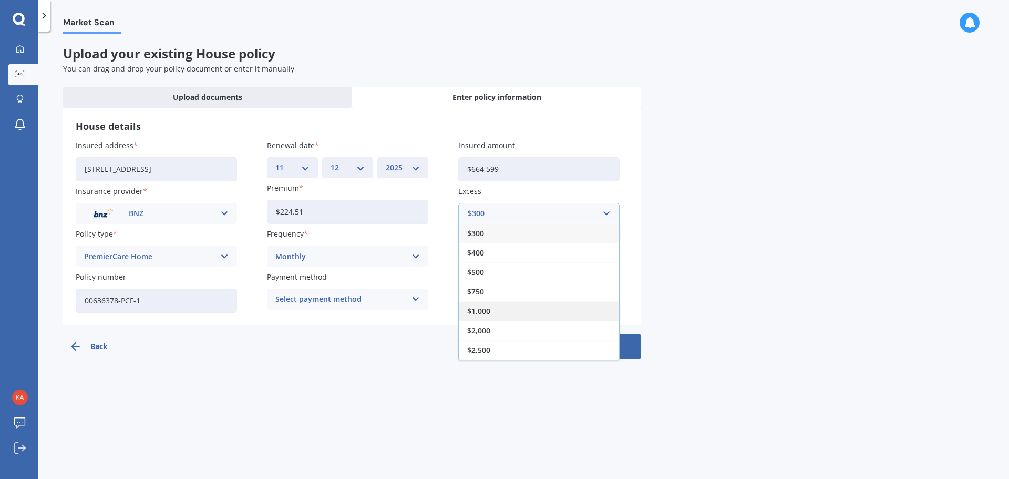
click at [486, 314] on span "$1,000" at bounding box center [478, 310] width 23 height 7
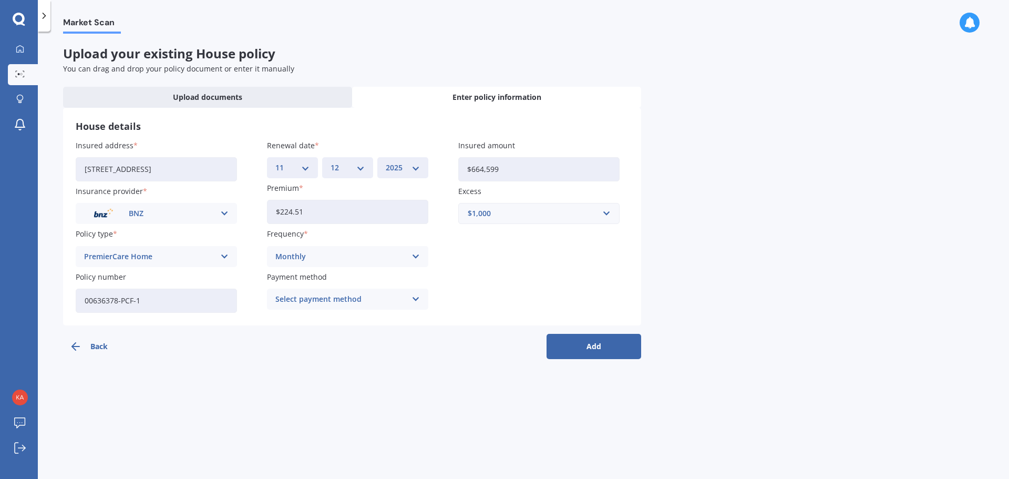
click at [289, 303] on div "Select payment method" at bounding box center [340, 299] width 131 height 12
click at [350, 322] on span "Direct debit - bank account" at bounding box center [325, 319] width 98 height 7
click at [597, 349] on button "Add" at bounding box center [594, 346] width 95 height 25
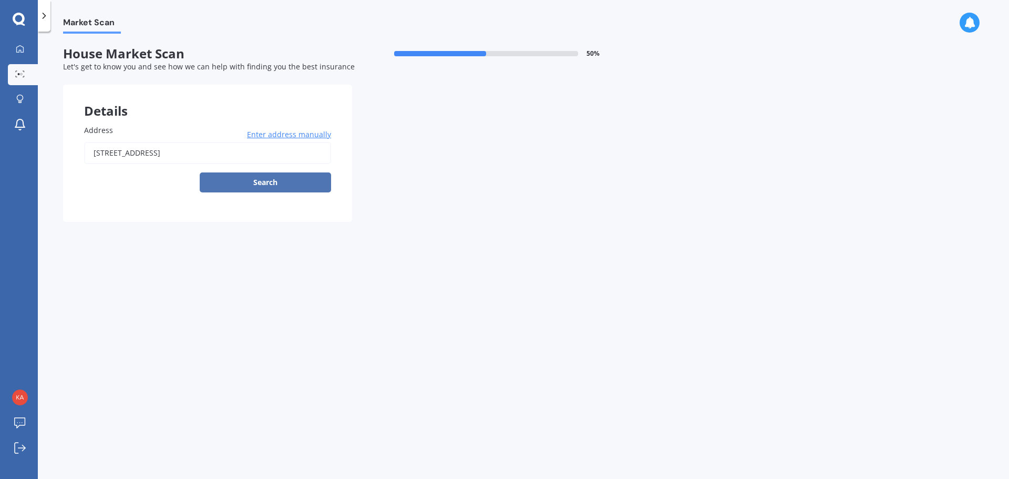
click at [270, 186] on button "Search" at bounding box center [265, 182] width 131 height 20
type input "107 Papanui Road, Whangamatā 3620"
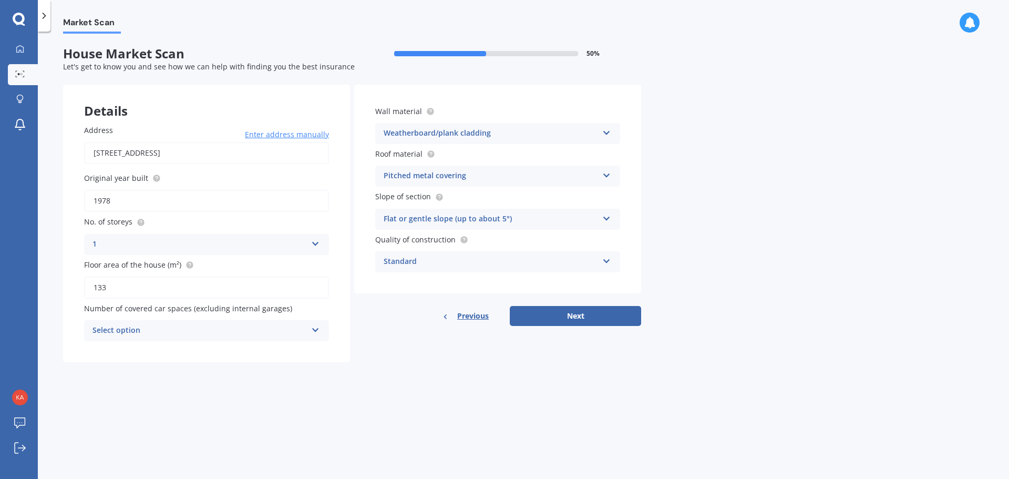
click at [206, 325] on div "Select option" at bounding box center [200, 330] width 214 height 13
click at [131, 349] on div "0" at bounding box center [207, 351] width 244 height 19
click at [573, 315] on button "Next" at bounding box center [575, 316] width 131 height 20
select select "07"
select select "03"
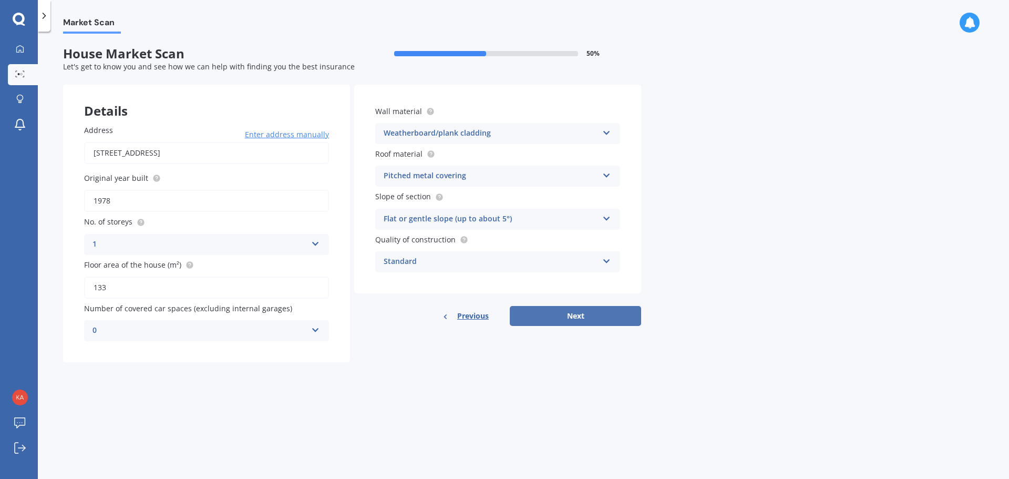
select select "1983"
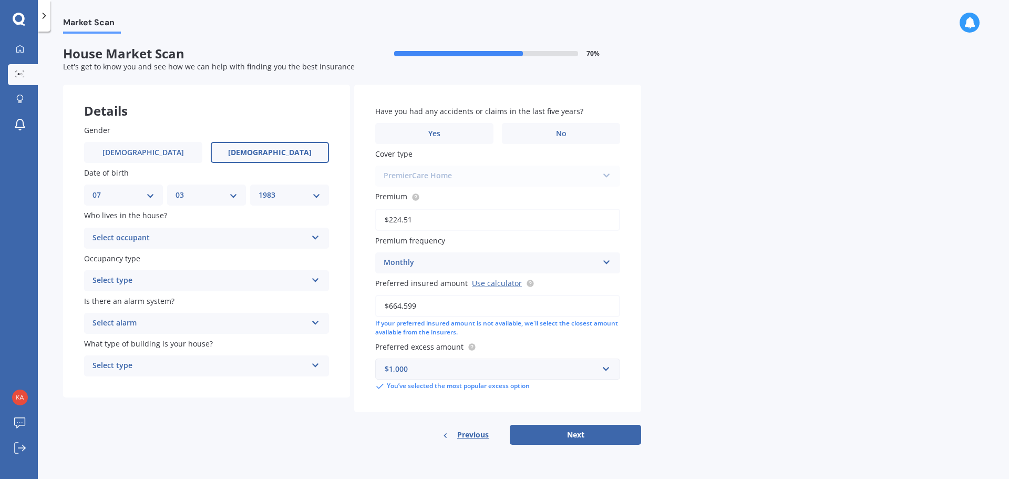
click at [152, 238] on div "Select occupant" at bounding box center [200, 238] width 214 height 13
click at [148, 260] on div "Owner" at bounding box center [207, 258] width 244 height 19
click at [152, 276] on div "Select type" at bounding box center [200, 280] width 214 height 13
click at [149, 295] on div "Permanent" at bounding box center [207, 301] width 244 height 19
click at [158, 324] on div "Select alarm" at bounding box center [200, 323] width 214 height 13
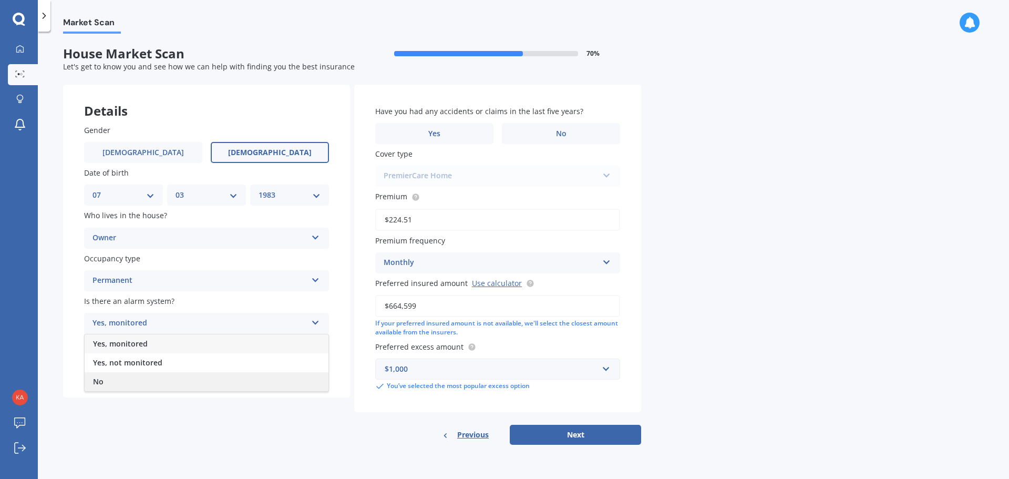
click at [113, 385] on div "No" at bounding box center [207, 381] width 244 height 19
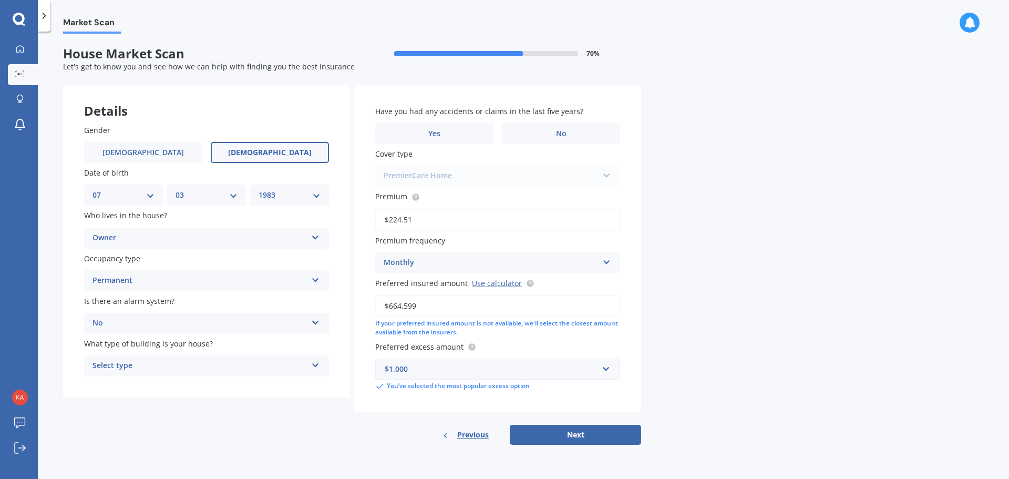
click at [186, 362] on div "Select type" at bounding box center [200, 366] width 214 height 13
click at [150, 382] on div "Freestanding" at bounding box center [207, 386] width 244 height 19
click at [573, 131] on label "No" at bounding box center [561, 133] width 118 height 21
click at [0, 0] on input "No" at bounding box center [0, 0] width 0 height 0
click at [577, 436] on button "Next" at bounding box center [575, 435] width 131 height 20
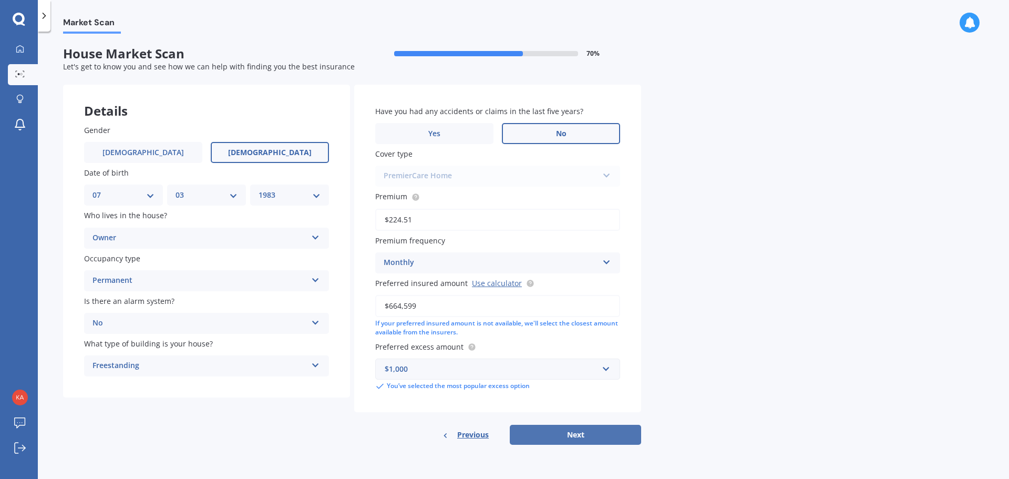
select select "07"
select select "03"
select select "1983"
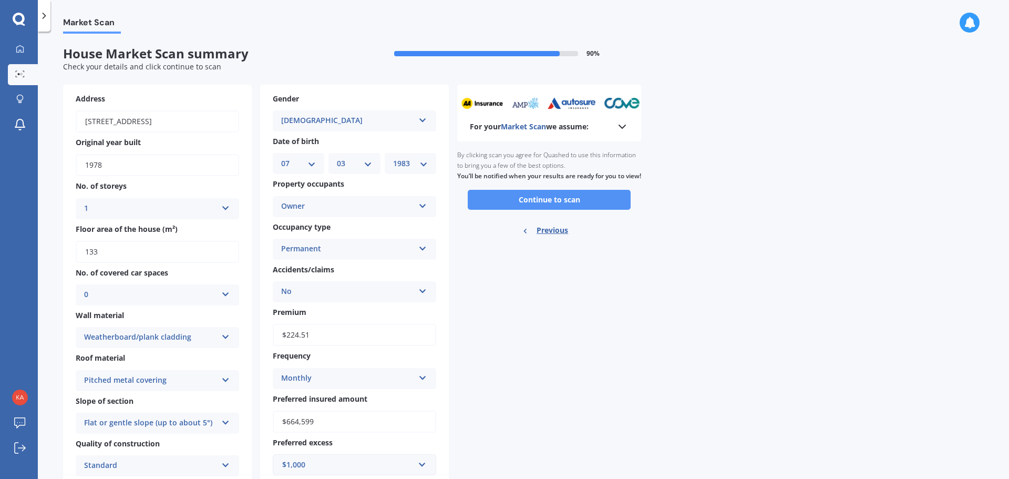
click at [568, 205] on button "Continue to scan" at bounding box center [549, 200] width 163 height 20
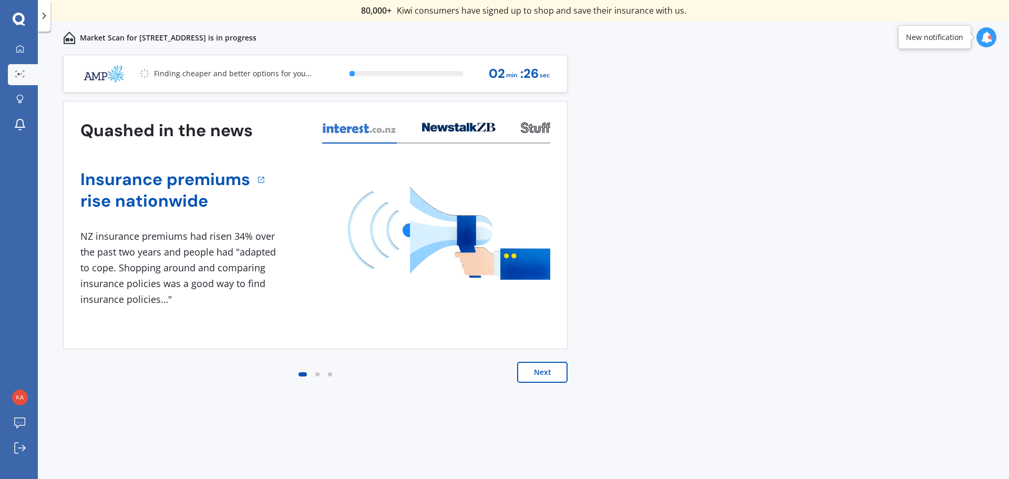
click at [548, 371] on button "Next" at bounding box center [542, 372] width 50 height 21
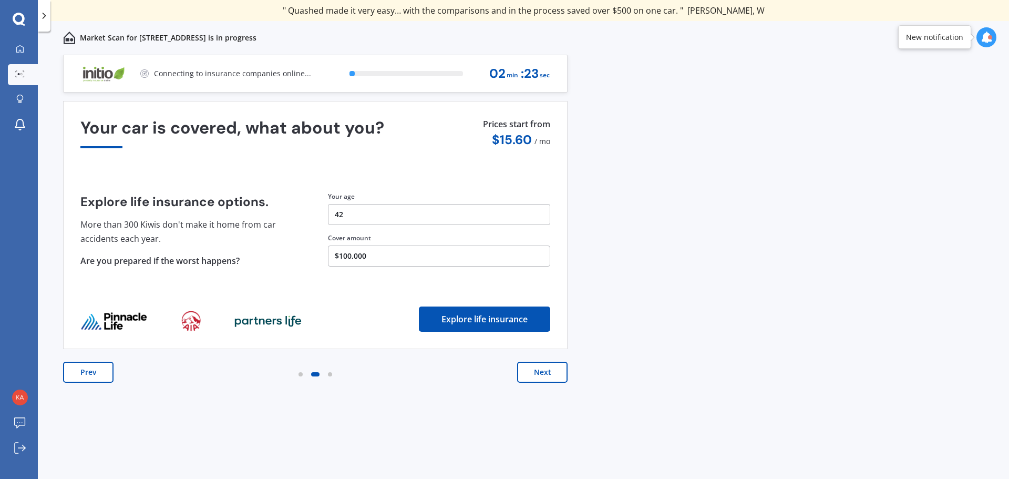
click at [548, 371] on button "Next" at bounding box center [542, 372] width 50 height 21
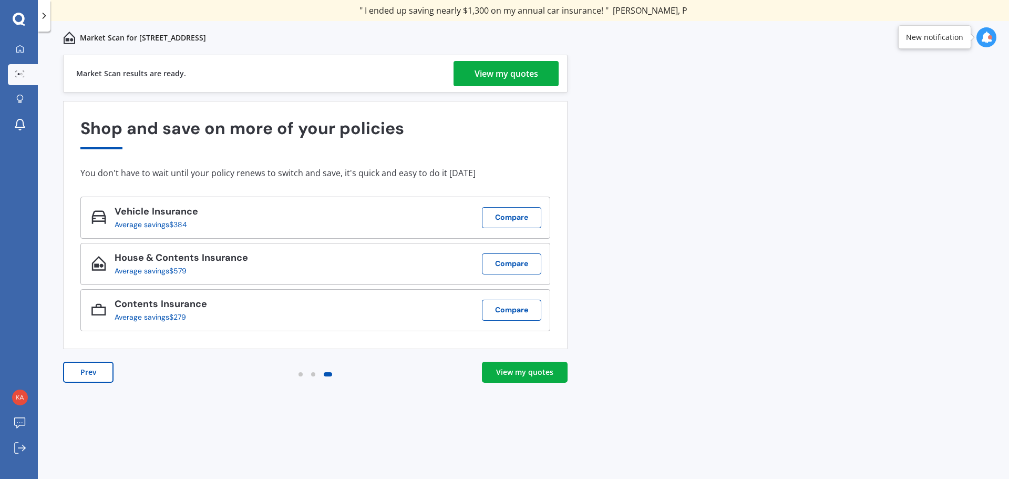
click at [519, 71] on div "View my quotes" at bounding box center [507, 73] width 64 height 25
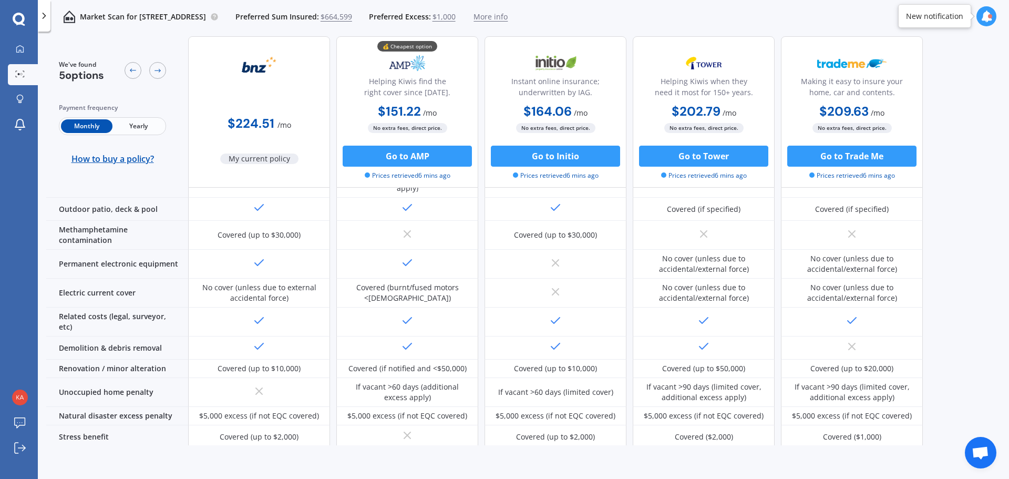
scroll to position [281, 0]
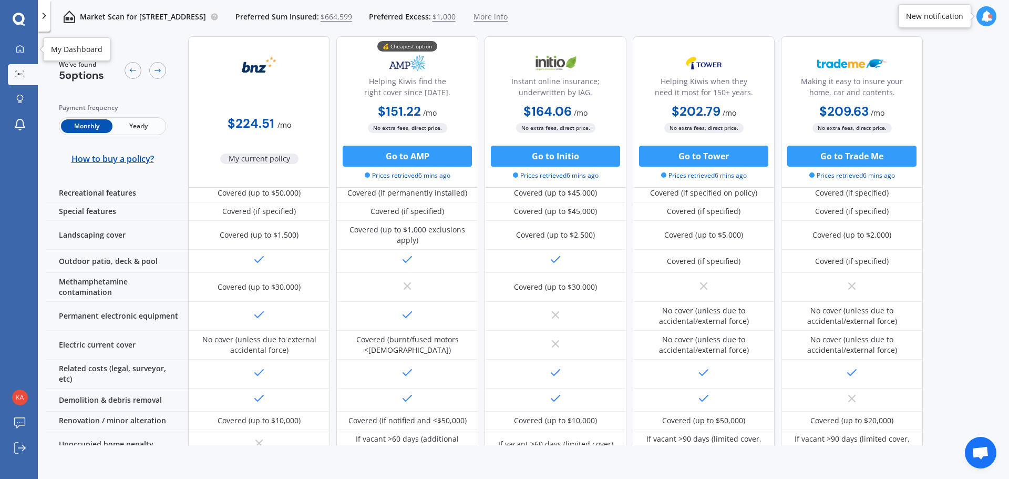
click at [23, 21] on icon at bounding box center [19, 19] width 12 height 12
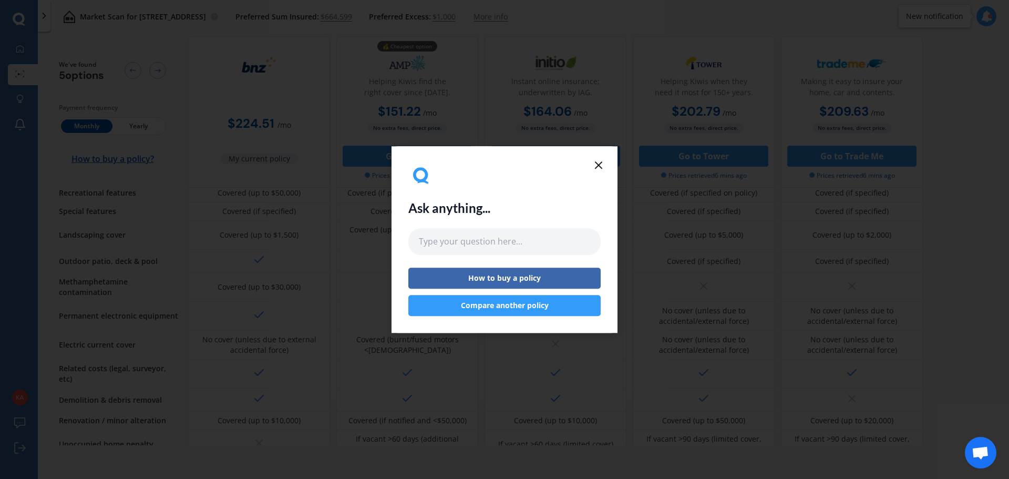
click at [534, 306] on button "Compare another policy" at bounding box center [504, 305] width 192 height 21
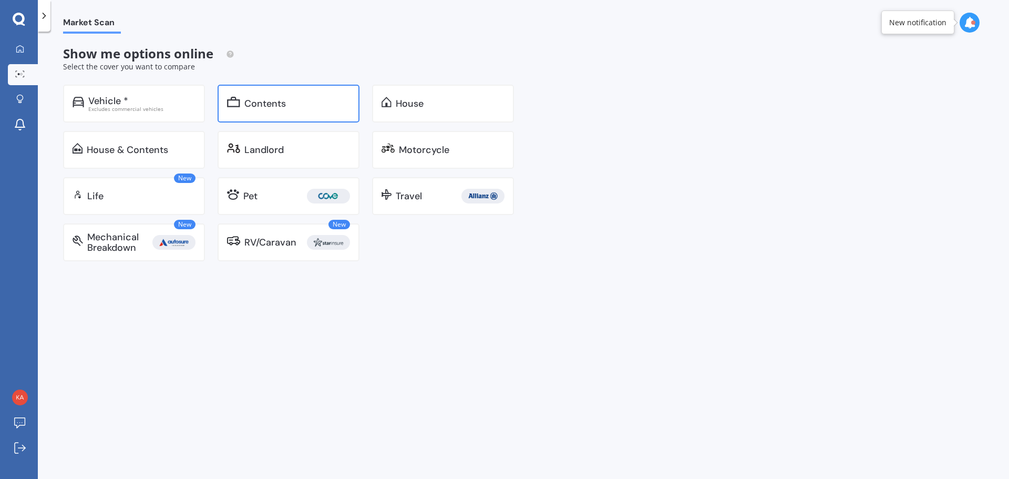
click at [293, 99] on div "Contents" at bounding box center [297, 103] width 106 height 11
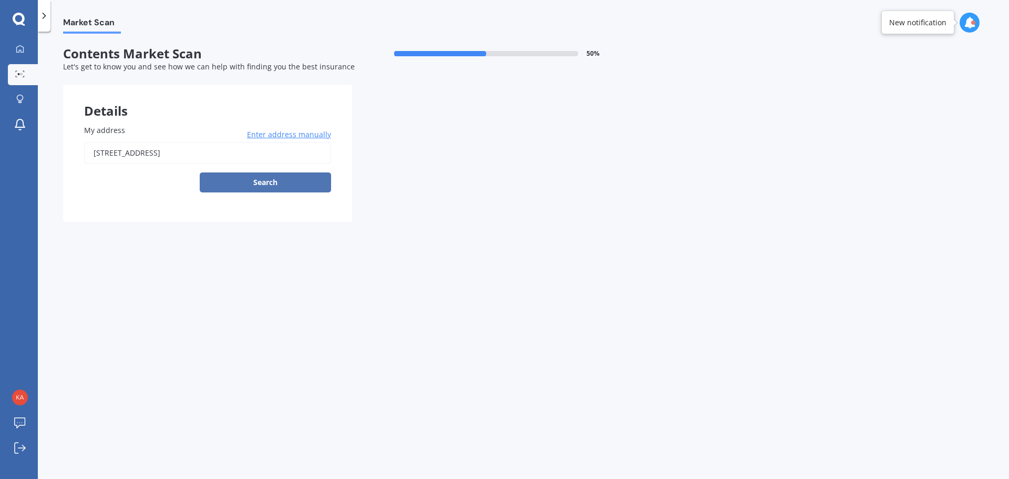
click at [265, 178] on button "Search" at bounding box center [265, 182] width 131 height 20
type input "107 Papanui Road, Whangamatā 3620"
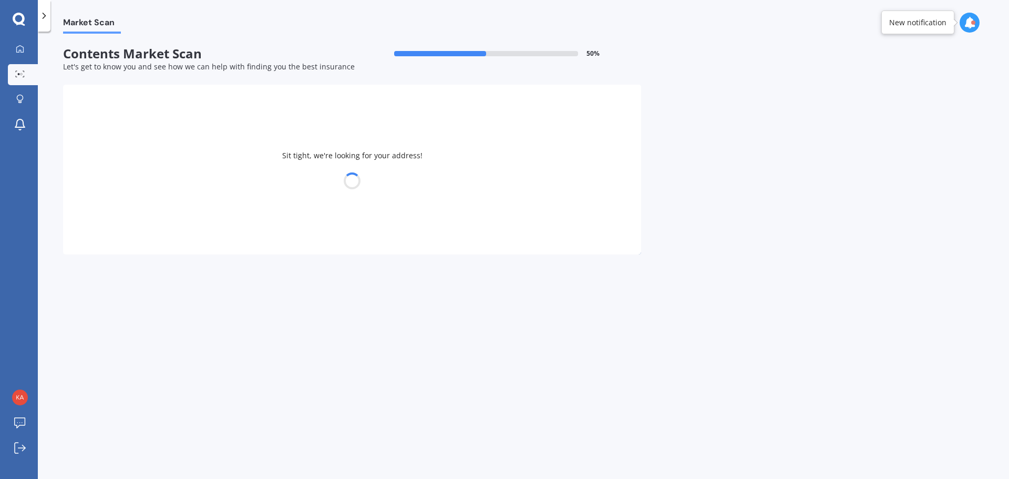
select select "07"
select select "03"
select select "1983"
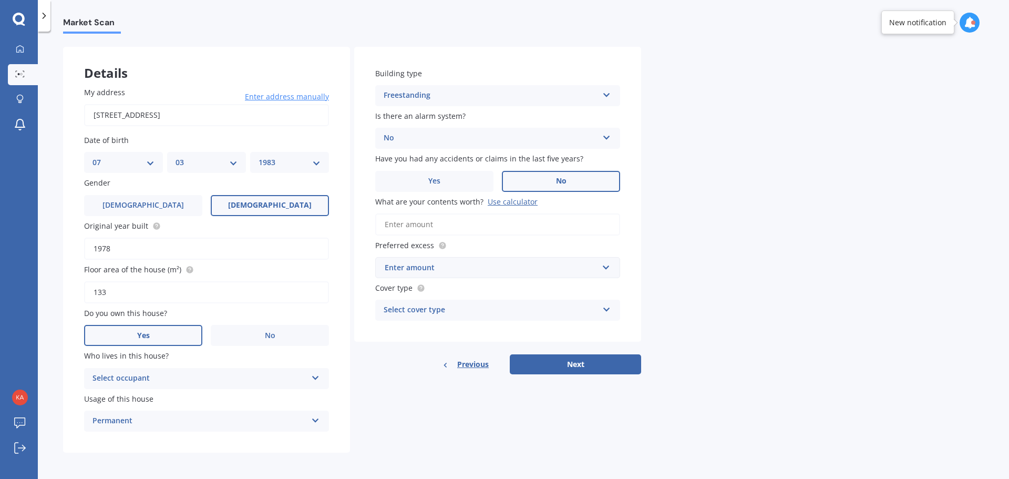
scroll to position [39, 0]
click at [214, 376] on div "Select occupant" at bounding box center [200, 377] width 214 height 13
click at [155, 398] on div "Owner" at bounding box center [207, 397] width 244 height 19
click at [442, 222] on input "What are your contents worth? Use calculator" at bounding box center [497, 223] width 245 height 22
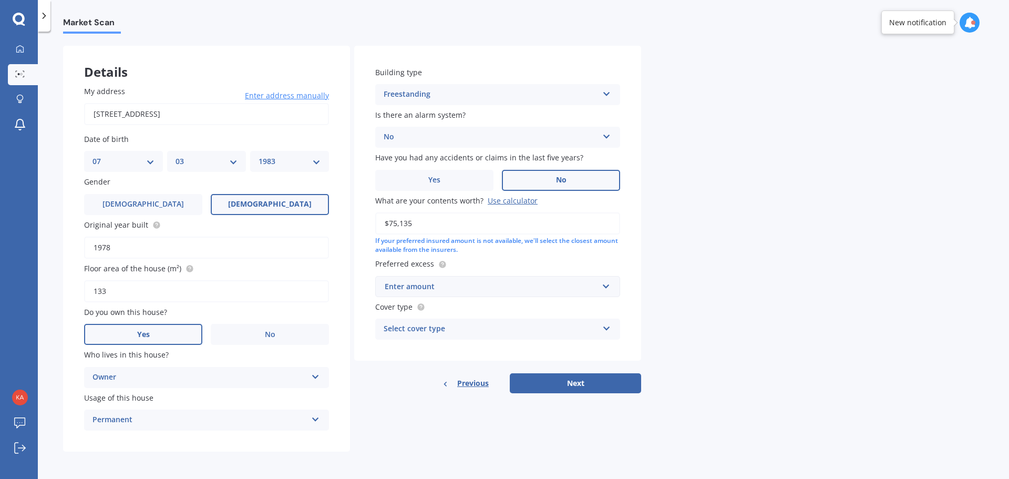
type input "$75,135"
click at [457, 286] on div "Enter amount" at bounding box center [491, 287] width 213 height 12
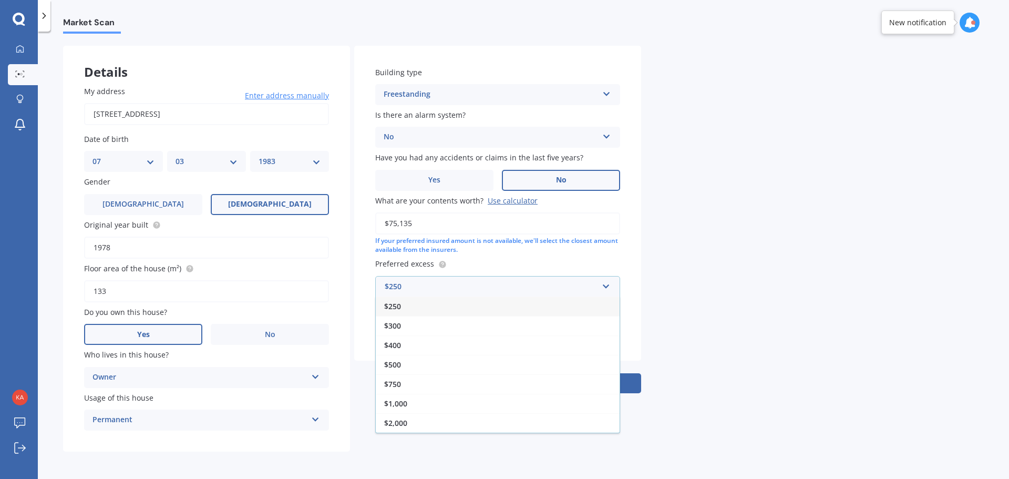
click at [427, 308] on div "$250" at bounding box center [498, 305] width 244 height 19
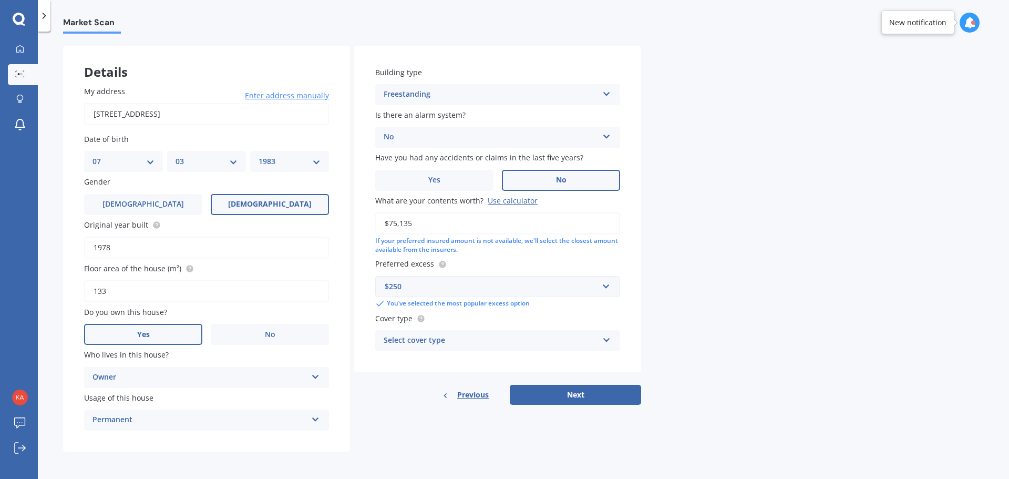
click at [434, 337] on div "Select cover type" at bounding box center [491, 340] width 214 height 13
click at [457, 323] on label "Cover type" at bounding box center [495, 318] width 241 height 11
click at [458, 336] on div "High" at bounding box center [491, 340] width 214 height 13
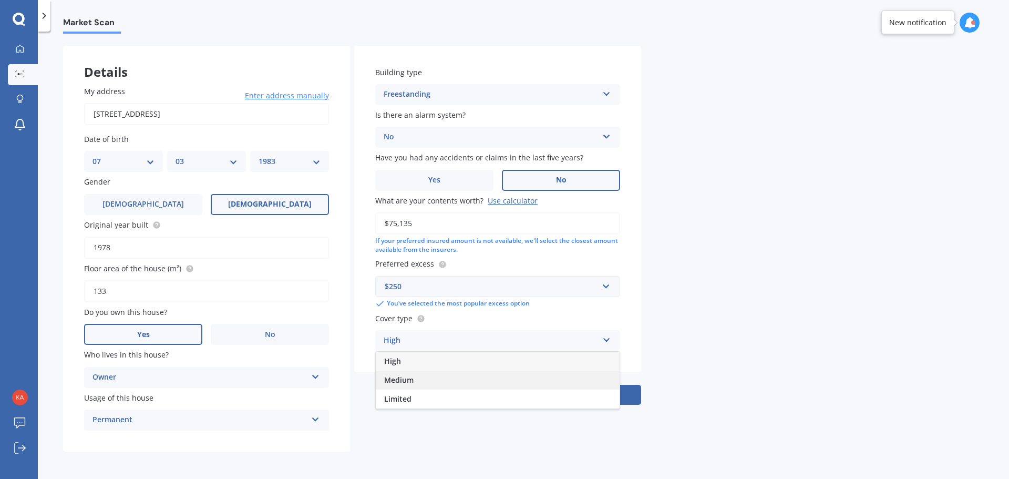
click at [430, 377] on div "Medium" at bounding box center [498, 380] width 244 height 19
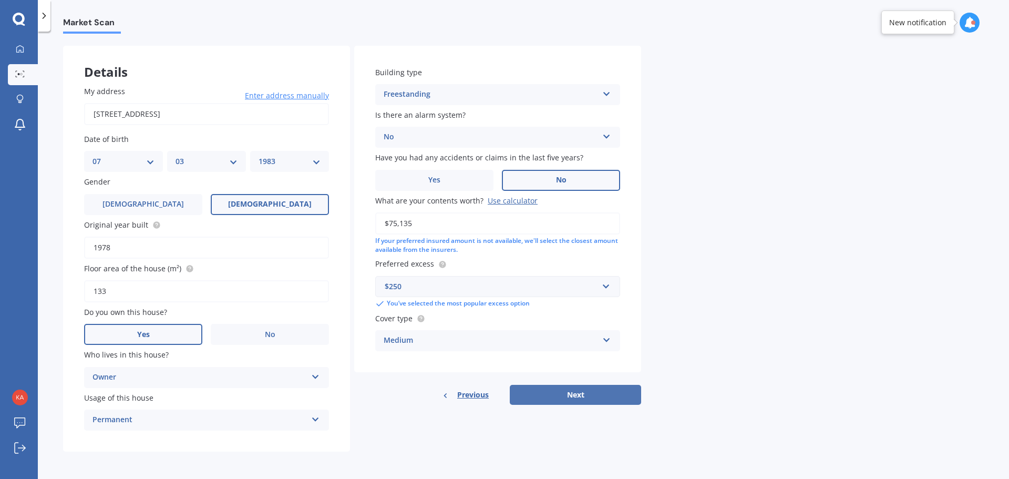
click at [589, 388] on button "Next" at bounding box center [575, 395] width 131 height 20
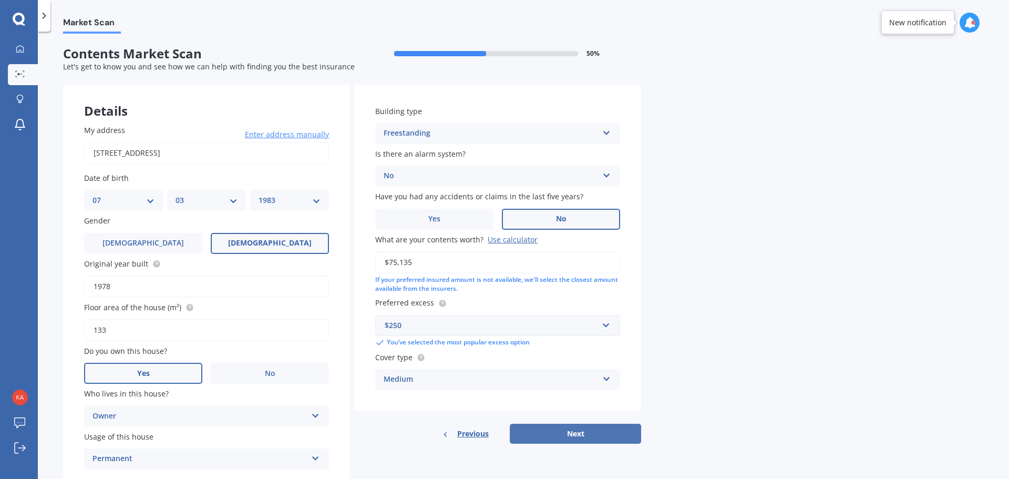
select select "07"
select select "03"
select select "1983"
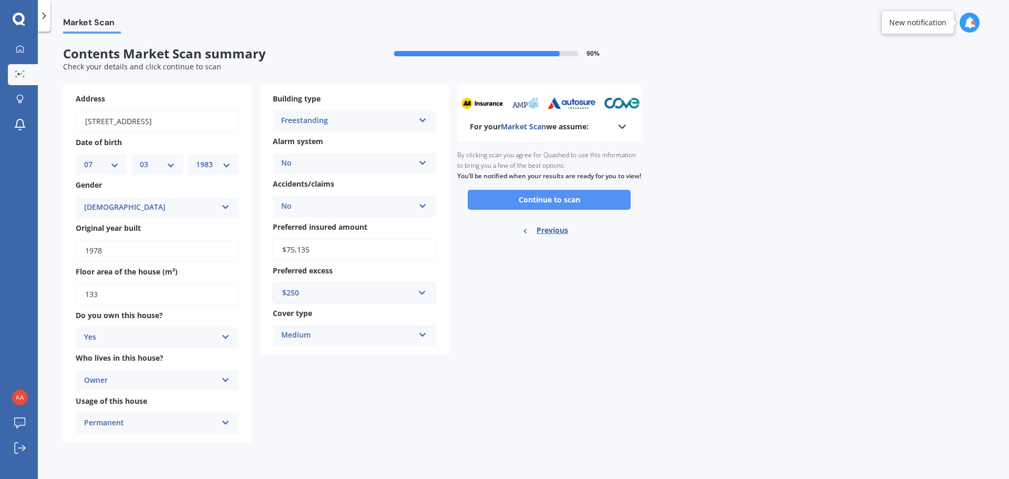
click at [557, 210] on button "Continue to scan" at bounding box center [549, 200] width 163 height 20
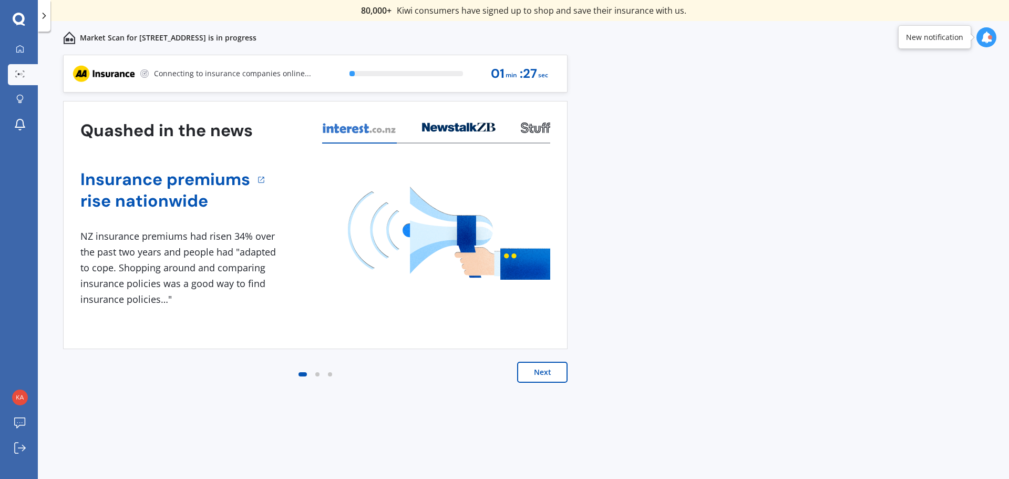
click at [549, 366] on button "Next" at bounding box center [542, 372] width 50 height 21
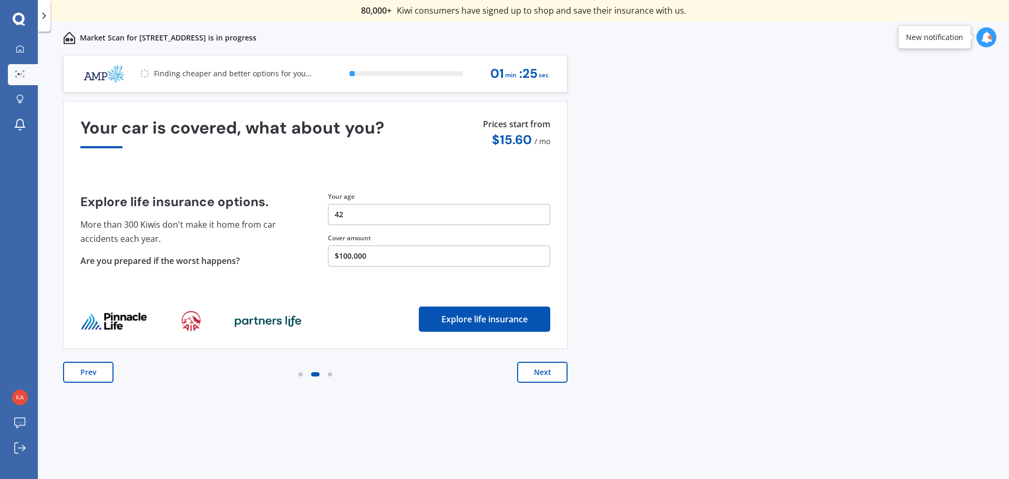
click at [546, 377] on button "Next" at bounding box center [542, 372] width 50 height 21
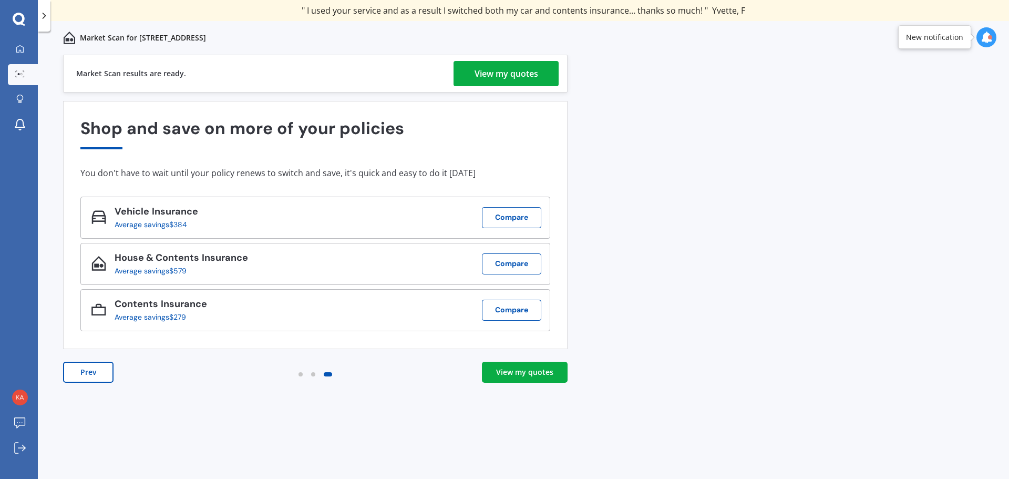
click at [510, 75] on div "View my quotes" at bounding box center [507, 73] width 64 height 25
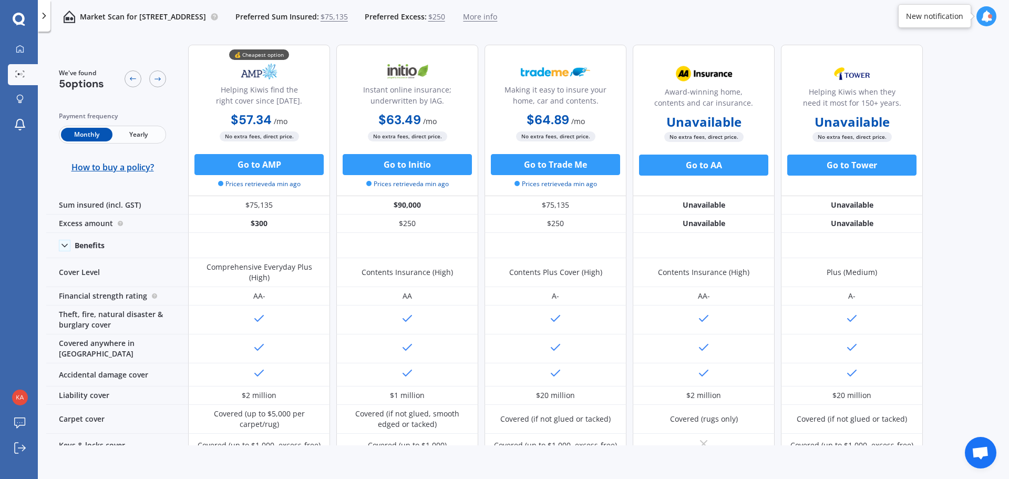
click at [20, 17] on icon at bounding box center [19, 20] width 13 height 14
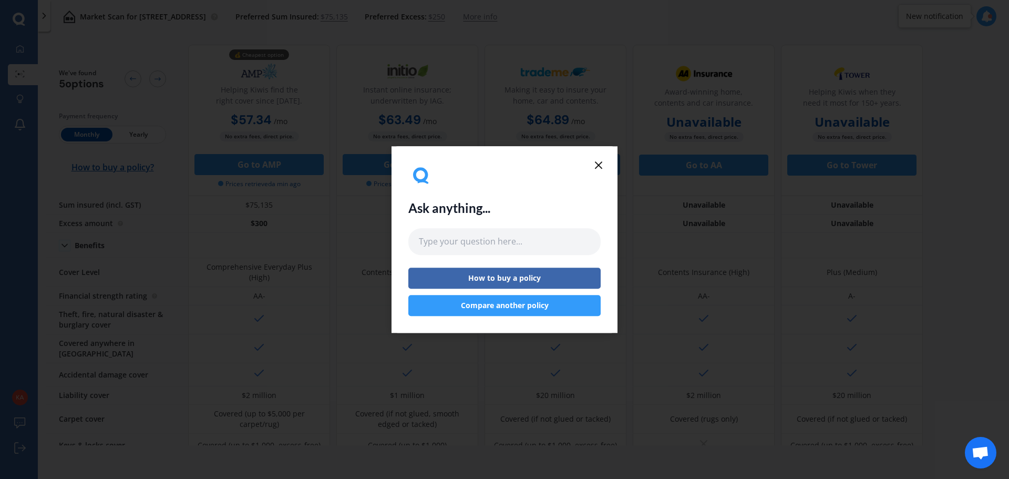
click at [515, 303] on button "Compare another policy" at bounding box center [504, 305] width 192 height 21
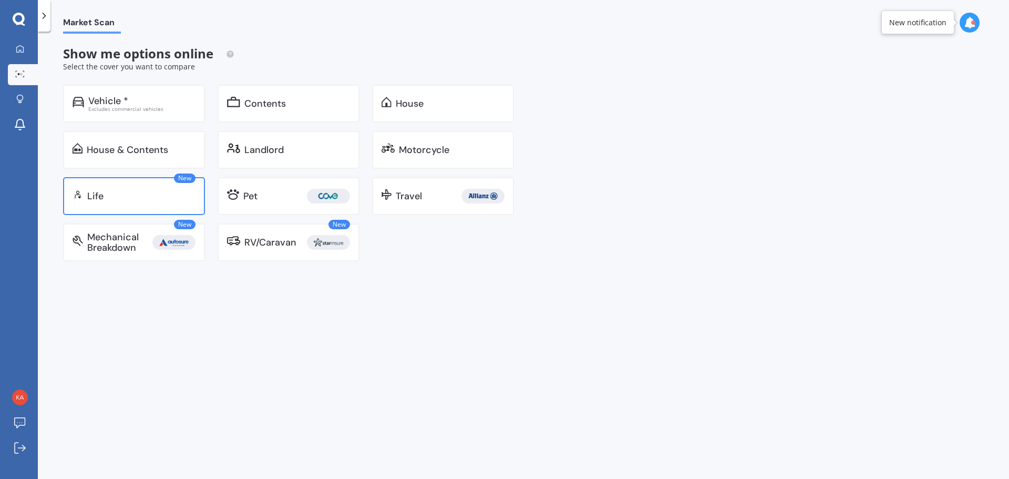
click at [118, 196] on div "Life" at bounding box center [141, 196] width 108 height 11
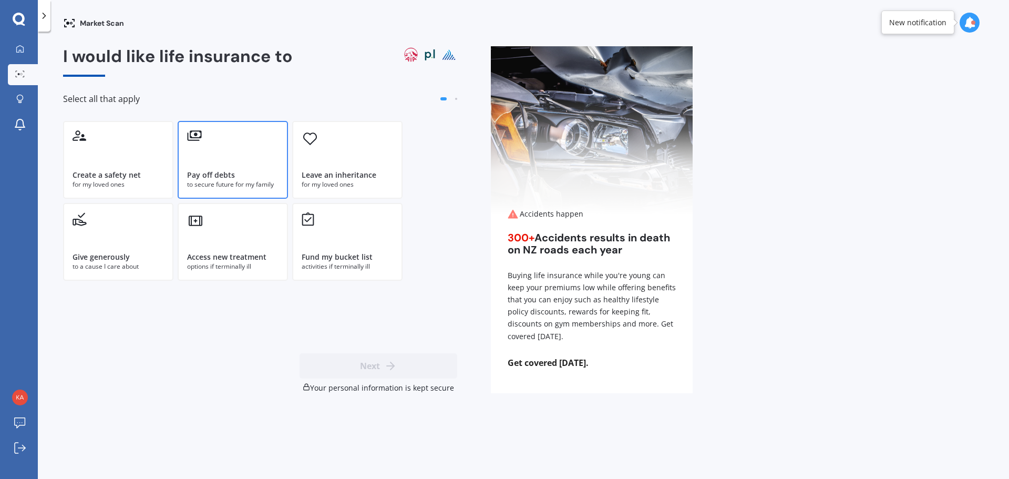
click at [230, 173] on div "Pay off debts" at bounding box center [211, 175] width 48 height 11
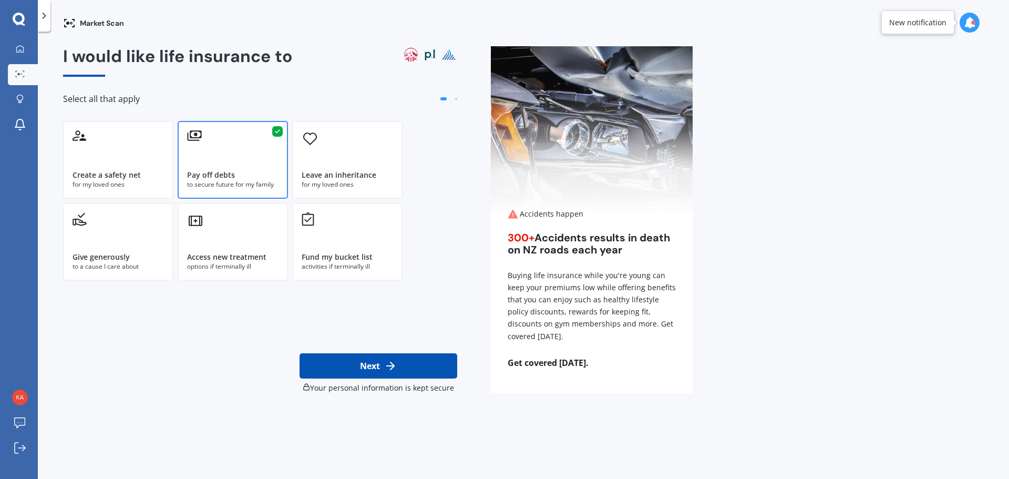
click at [384, 363] on icon at bounding box center [390, 366] width 13 height 13
select select "07"
select select "03"
select select "1983"
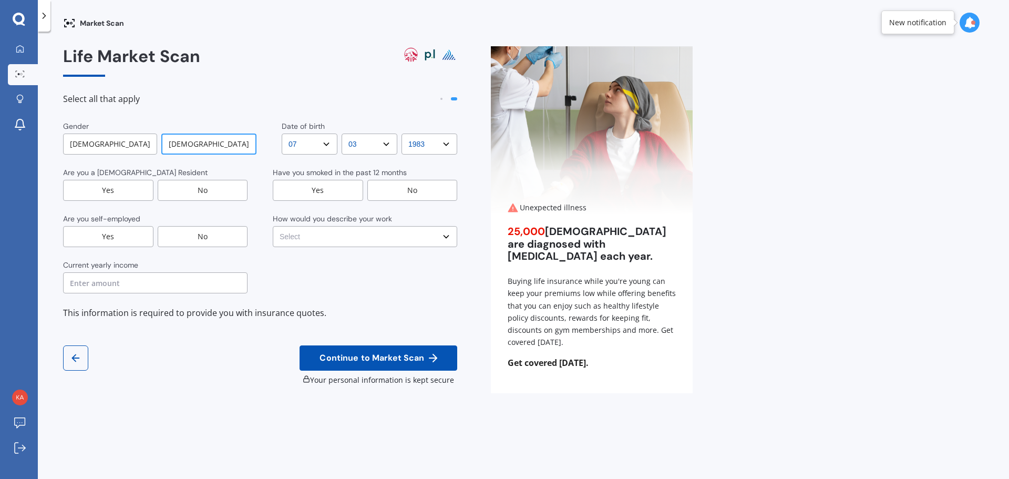
click at [191, 146] on div "Female" at bounding box center [208, 144] width 95 height 21
click at [125, 191] on div "Yes" at bounding box center [108, 190] width 90 height 21
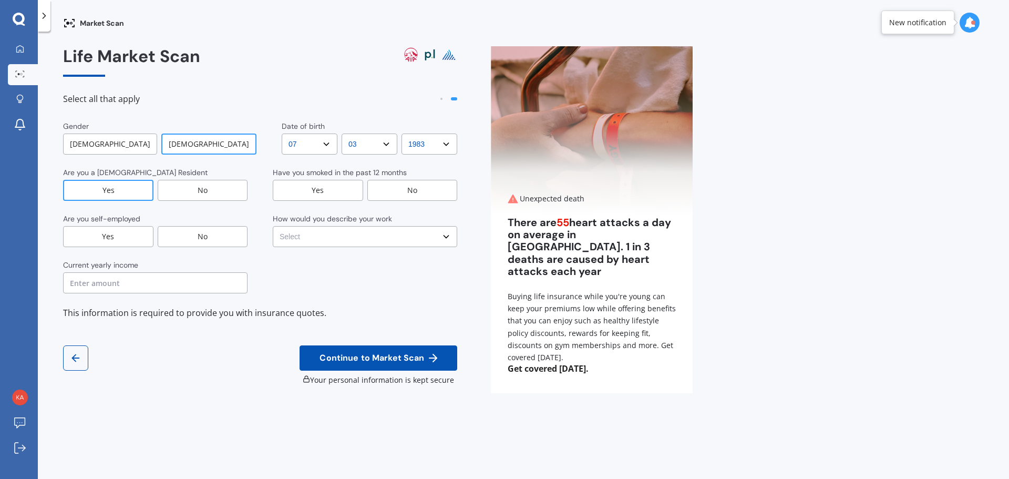
click at [189, 244] on div "No" at bounding box center [203, 236] width 90 height 21
click at [165, 278] on input "text" at bounding box center [155, 282] width 184 height 21
type input "$75,000"
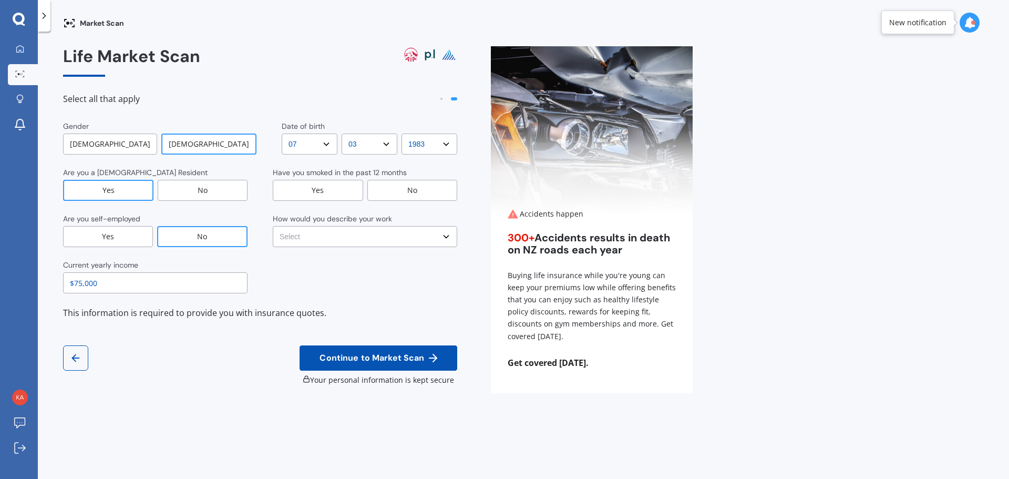
click at [403, 194] on div "No" at bounding box center [412, 190] width 90 height 21
click at [404, 239] on select "Select No manual work e.g. lawyer, consultant, engineer Light manual work e.g. …" at bounding box center [365, 236] width 184 height 21
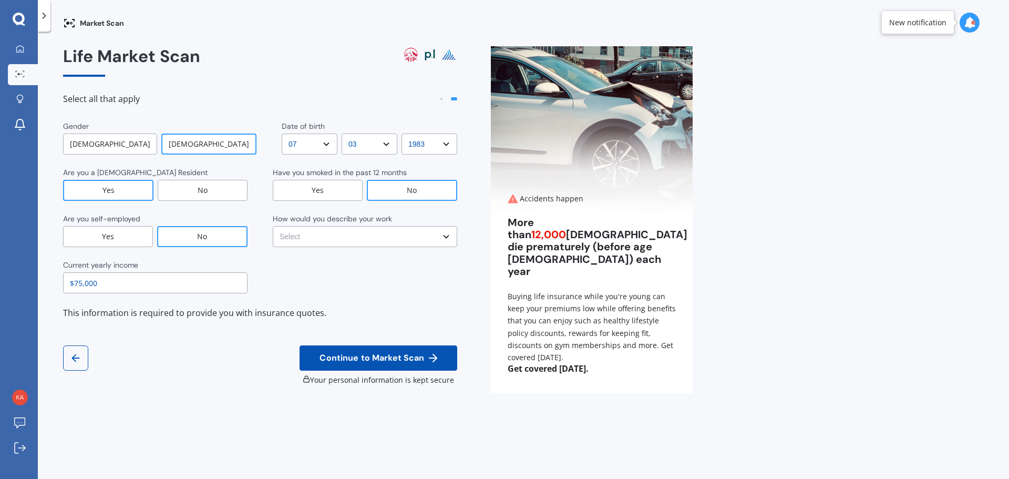
select select "No manual work e.g. lawyer, consultant, engineer"
click at [273, 226] on select "Select No manual work e.g. lawyer, consultant, engineer Light manual work e.g. …" at bounding box center [365, 236] width 184 height 21
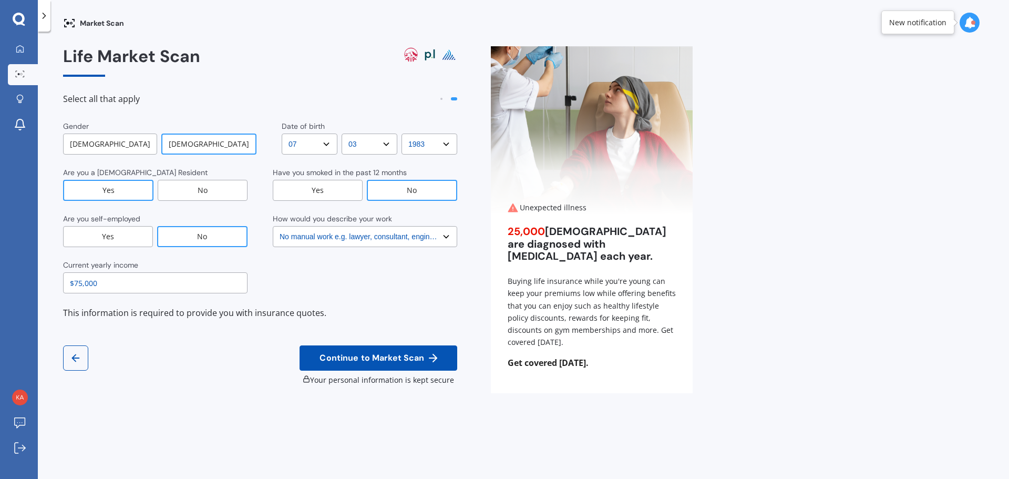
click at [383, 358] on span "Continue to Market Scan" at bounding box center [371, 358] width 109 height 10
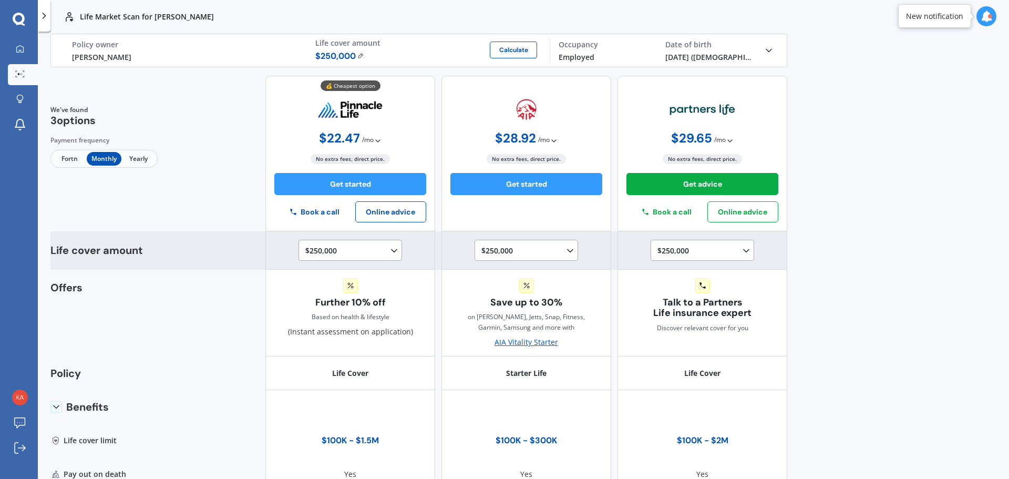
click at [356, 251] on div "$250,000 $100,000 $150,000 $200,000 $250,000 $300,000 $350,000 $400,000 $500,00…" at bounding box center [352, 250] width 94 height 13
click at [347, 270] on div "$100,000" at bounding box center [352, 270] width 93 height 19
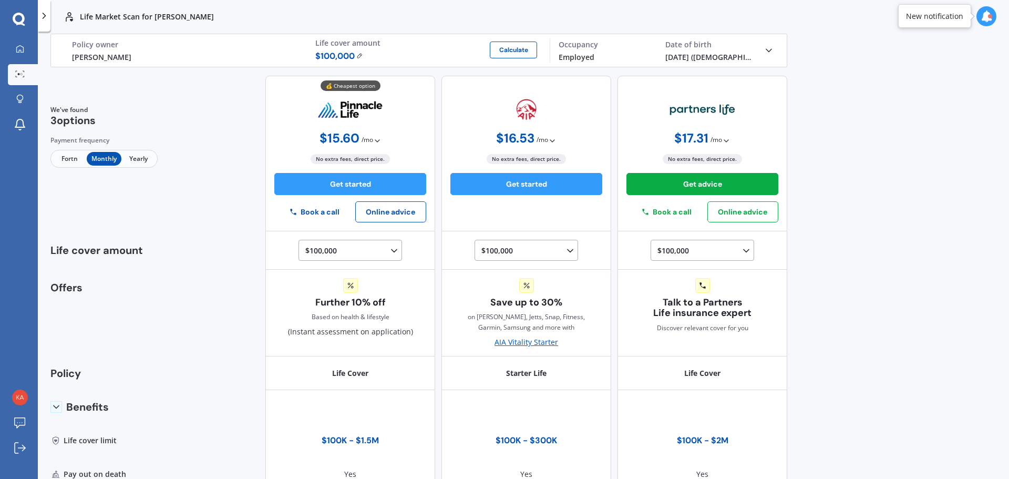
click at [375, 139] on icon at bounding box center [377, 141] width 8 height 8
click at [393, 138] on div "💰 Cheapest option $ 15.60 / mo Only monthly payments available $ 15.60 / mo No …" at bounding box center [350, 154] width 170 height 156
click at [73, 158] on span "Fortn" at bounding box center [70, 159] width 34 height 14
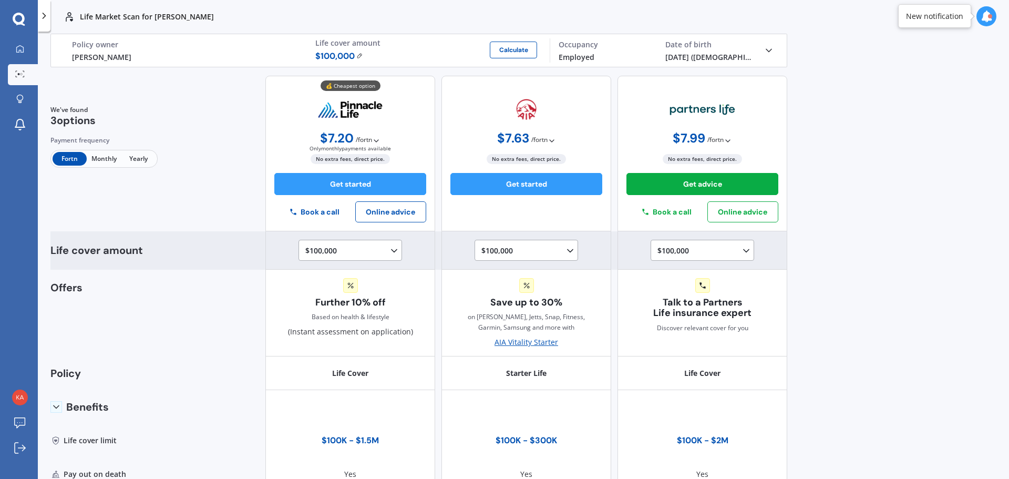
click at [373, 249] on div "$100,000 $100,000 $150,000 $200,000 $250,000 $300,000 $350,000 $400,000 $500,00…" at bounding box center [352, 250] width 94 height 13
click at [344, 293] on div "$150,000" at bounding box center [352, 289] width 93 height 19
click at [336, 248] on div "$150,000 $100,000 $150,000 $200,000 $250,000 $300,000 $350,000 $400,000 $500,00…" at bounding box center [352, 250] width 94 height 13
click at [350, 321] on div "$300,000" at bounding box center [352, 322] width 93 height 19
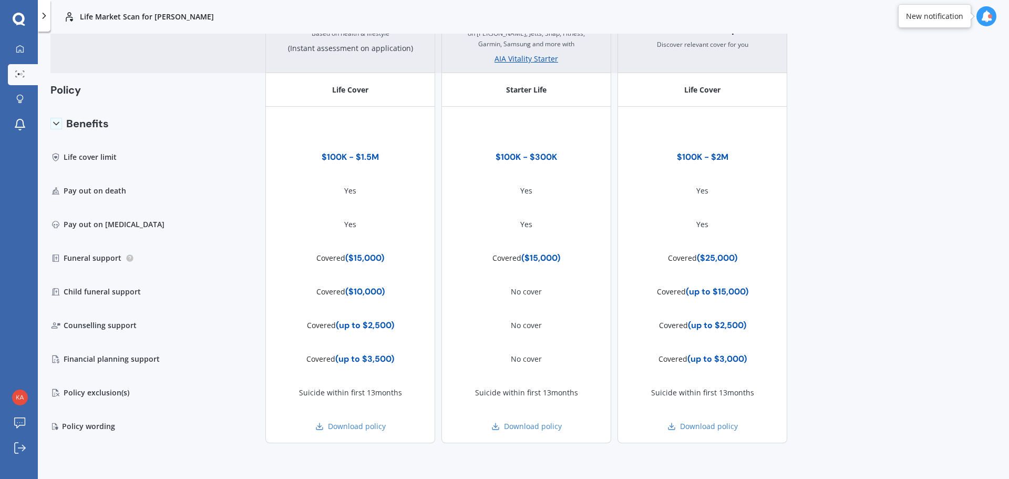
scroll to position [0, 0]
